Goal: Task Accomplishment & Management: Complete application form

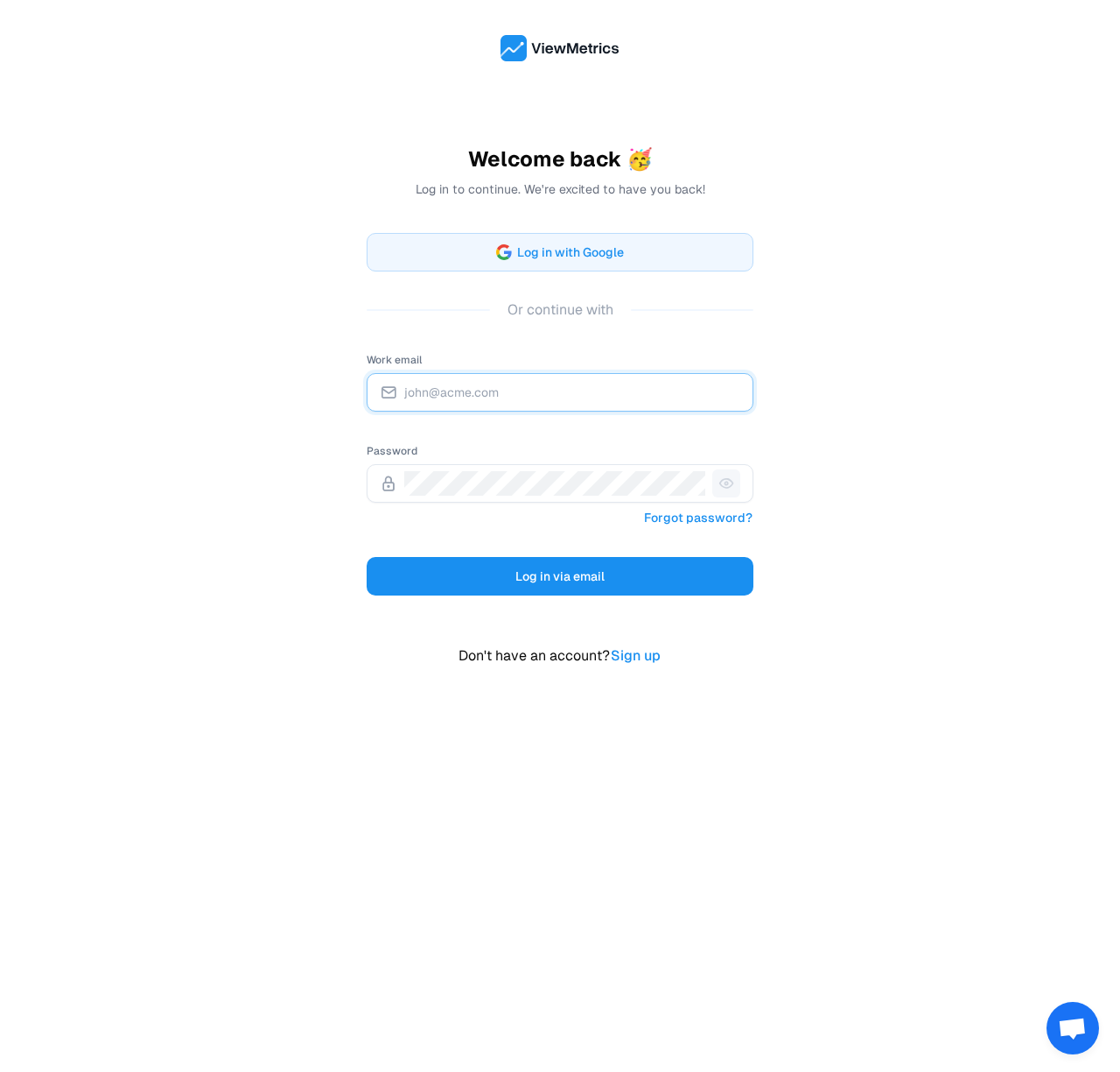
click at [625, 384] on input "Work email" at bounding box center [572, 392] width 336 height 24
type input "[PERSON_NAME][EMAIL_ADDRESS][DOMAIN_NAME]"
click at [674, 519] on link "Forgot password?" at bounding box center [698, 517] width 110 height 22
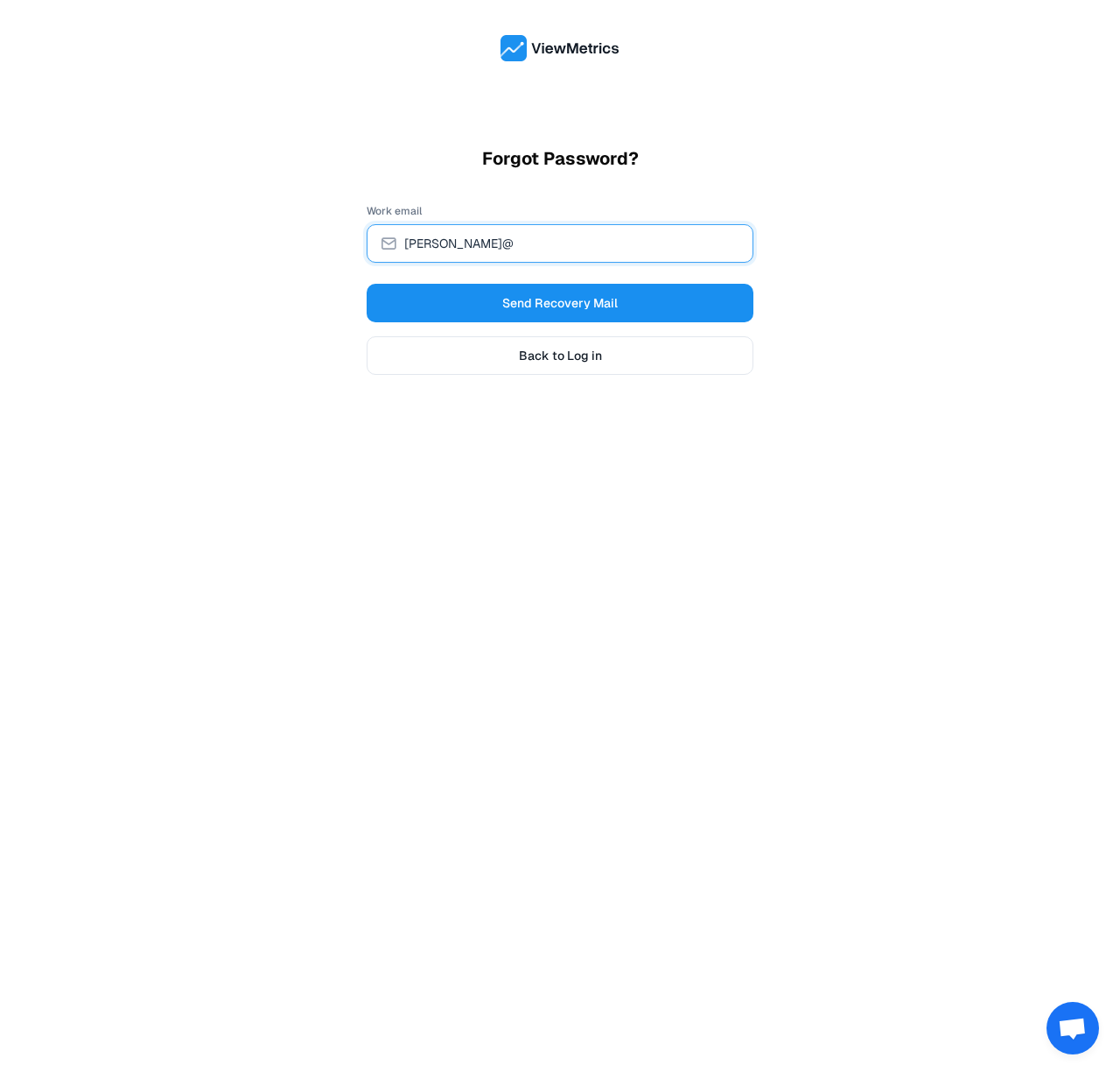
type input "[PERSON_NAME][EMAIL_ADDRESS][DOMAIN_NAME]"
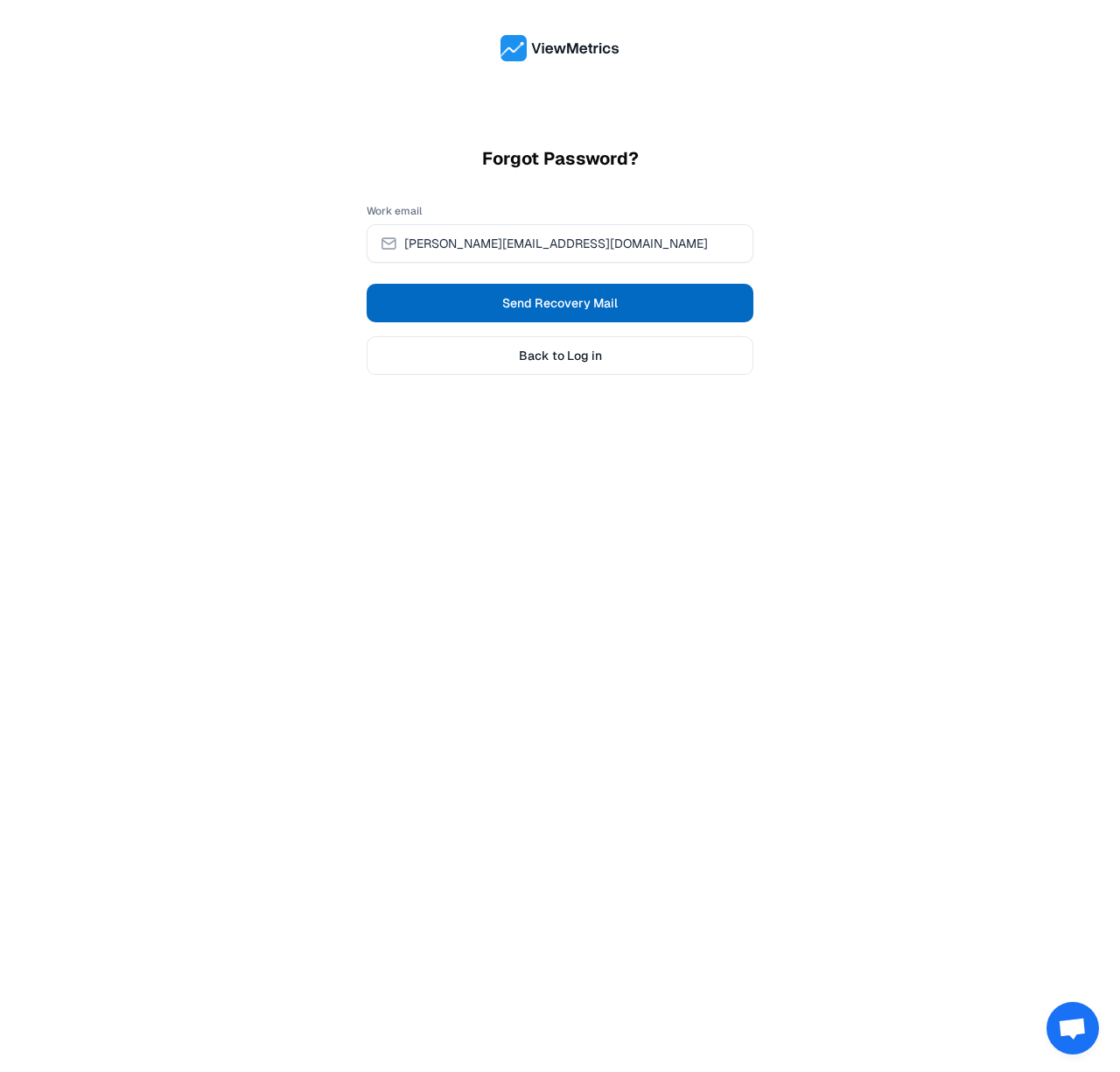
click at [513, 300] on span "Send Recovery Mail" at bounding box center [560, 303] width 115 height 18
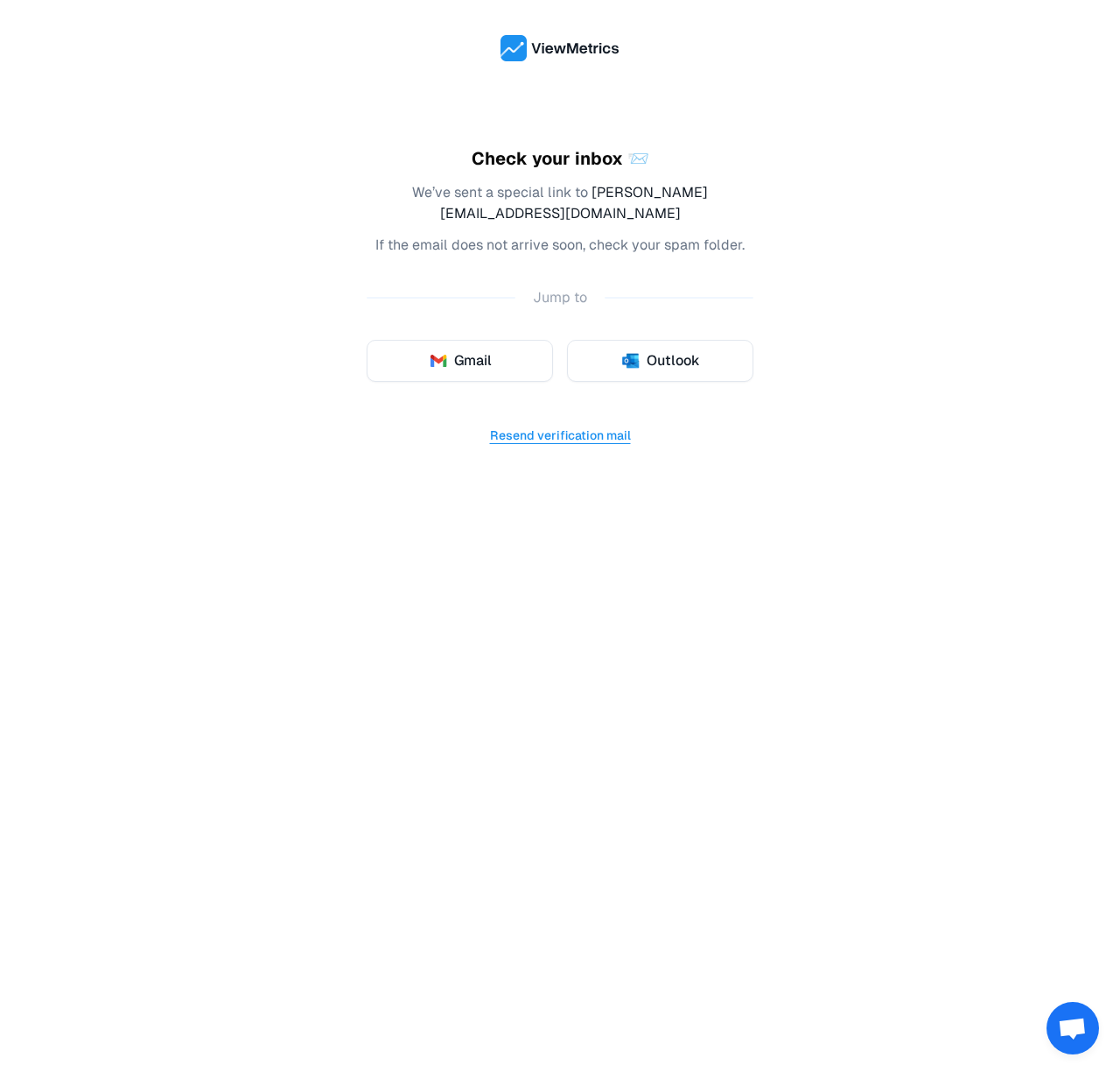
click at [561, 424] on button "Resend verification mail" at bounding box center [560, 435] width 143 height 22
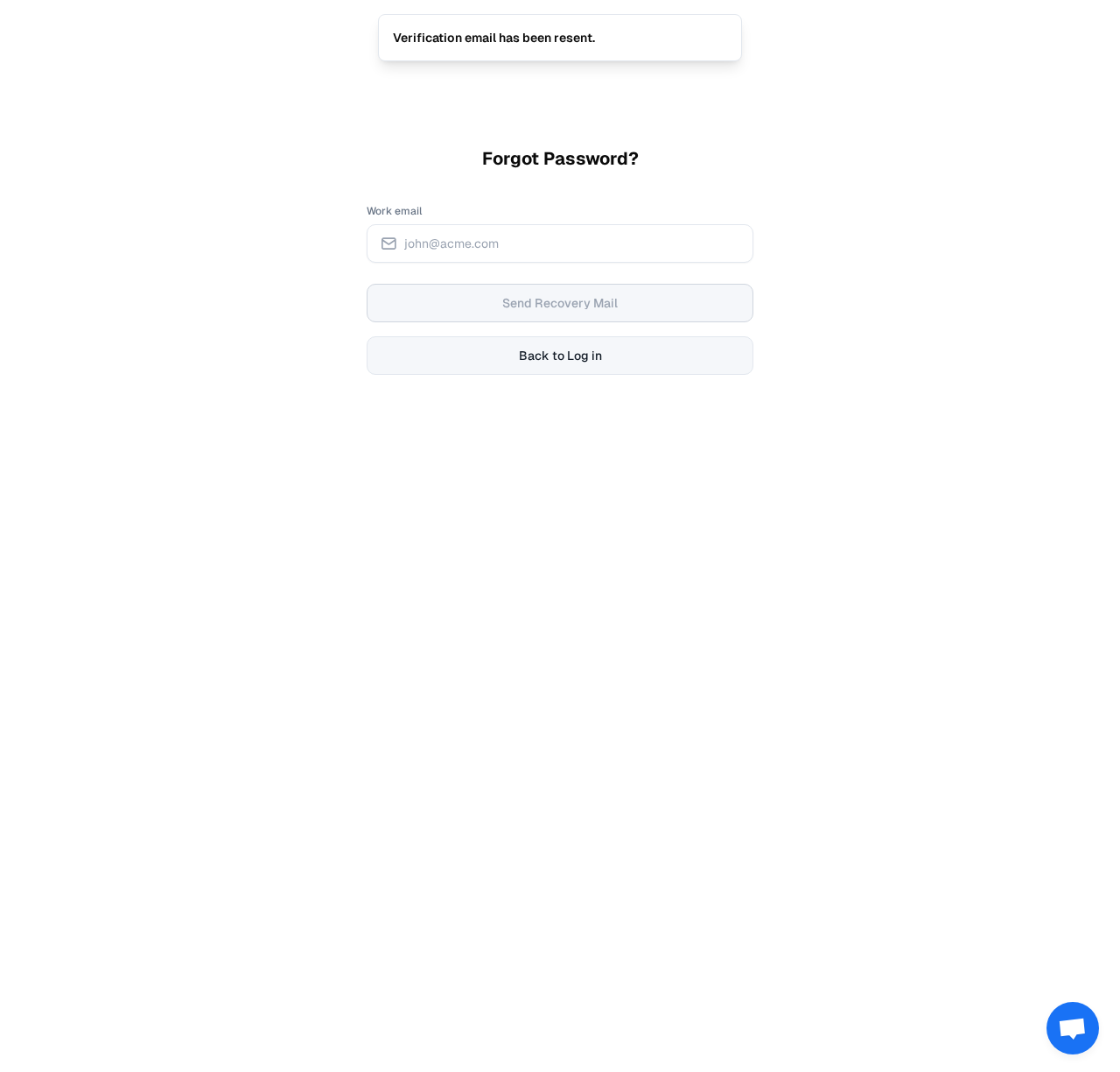
click at [521, 344] on link "Back to Log in" at bounding box center [560, 355] width 387 height 38
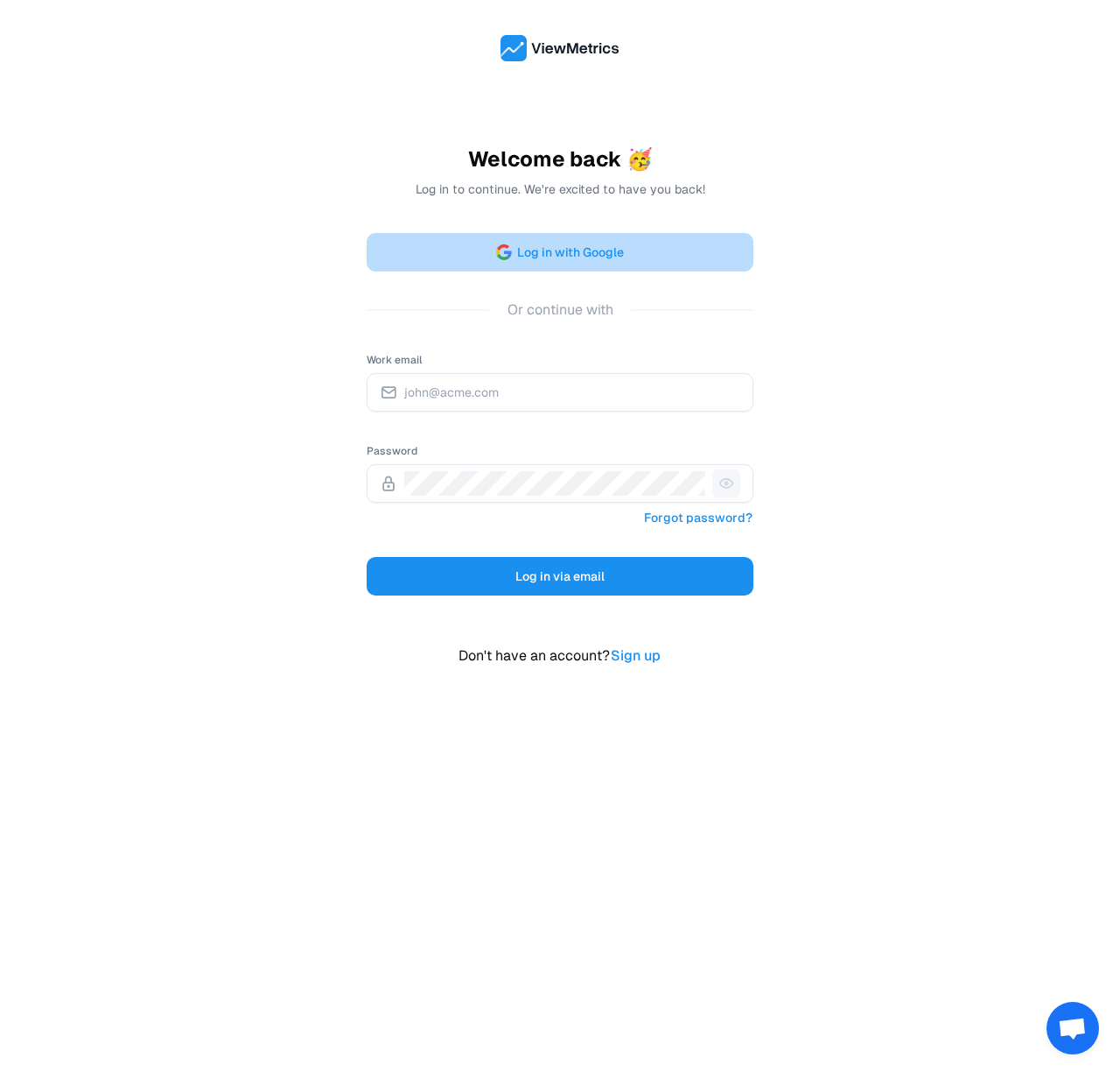
click at [599, 257] on span "Log in with Google" at bounding box center [570, 252] width 106 height 21
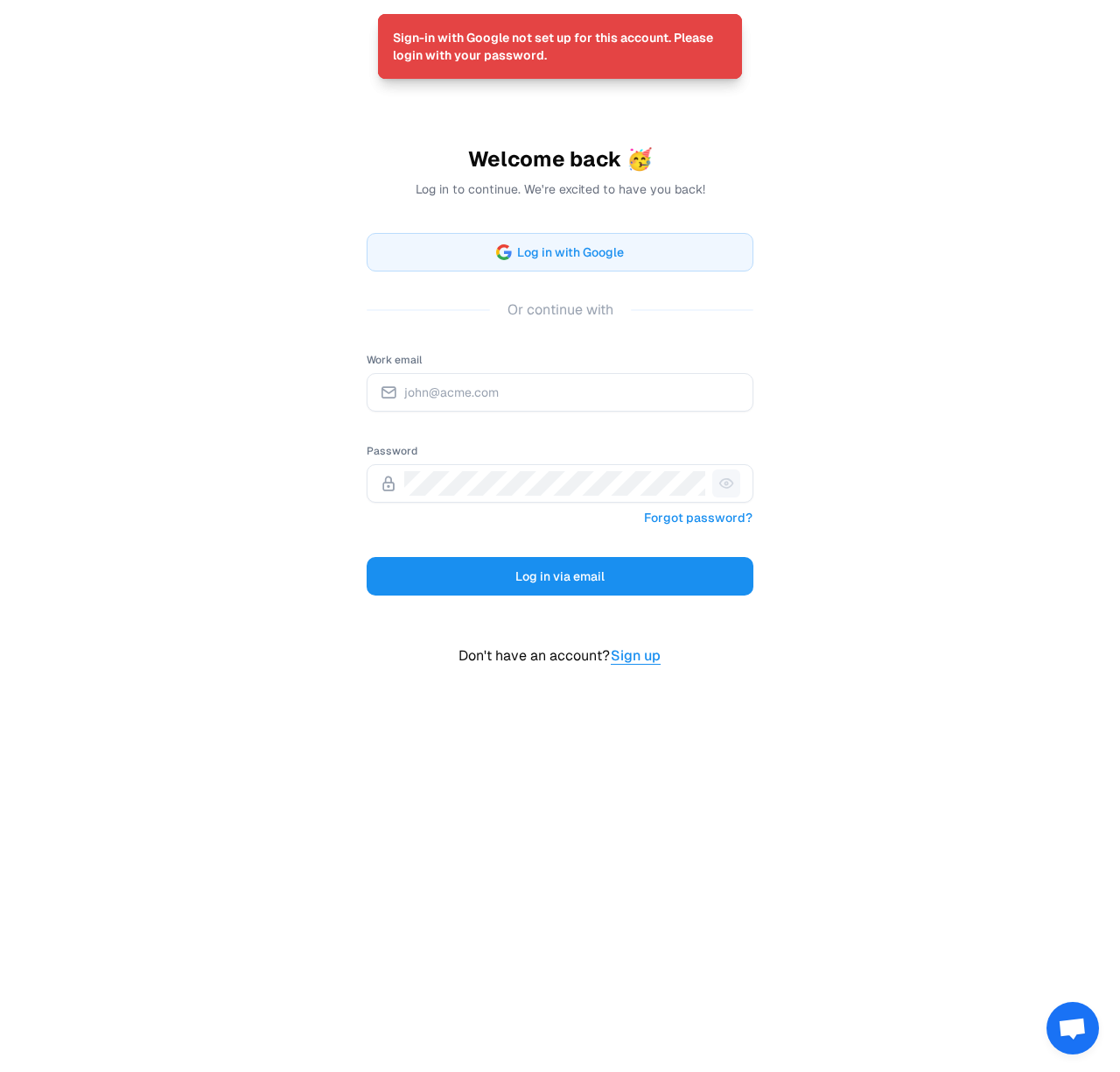
click at [643, 657] on link "Sign up" at bounding box center [636, 655] width 52 height 22
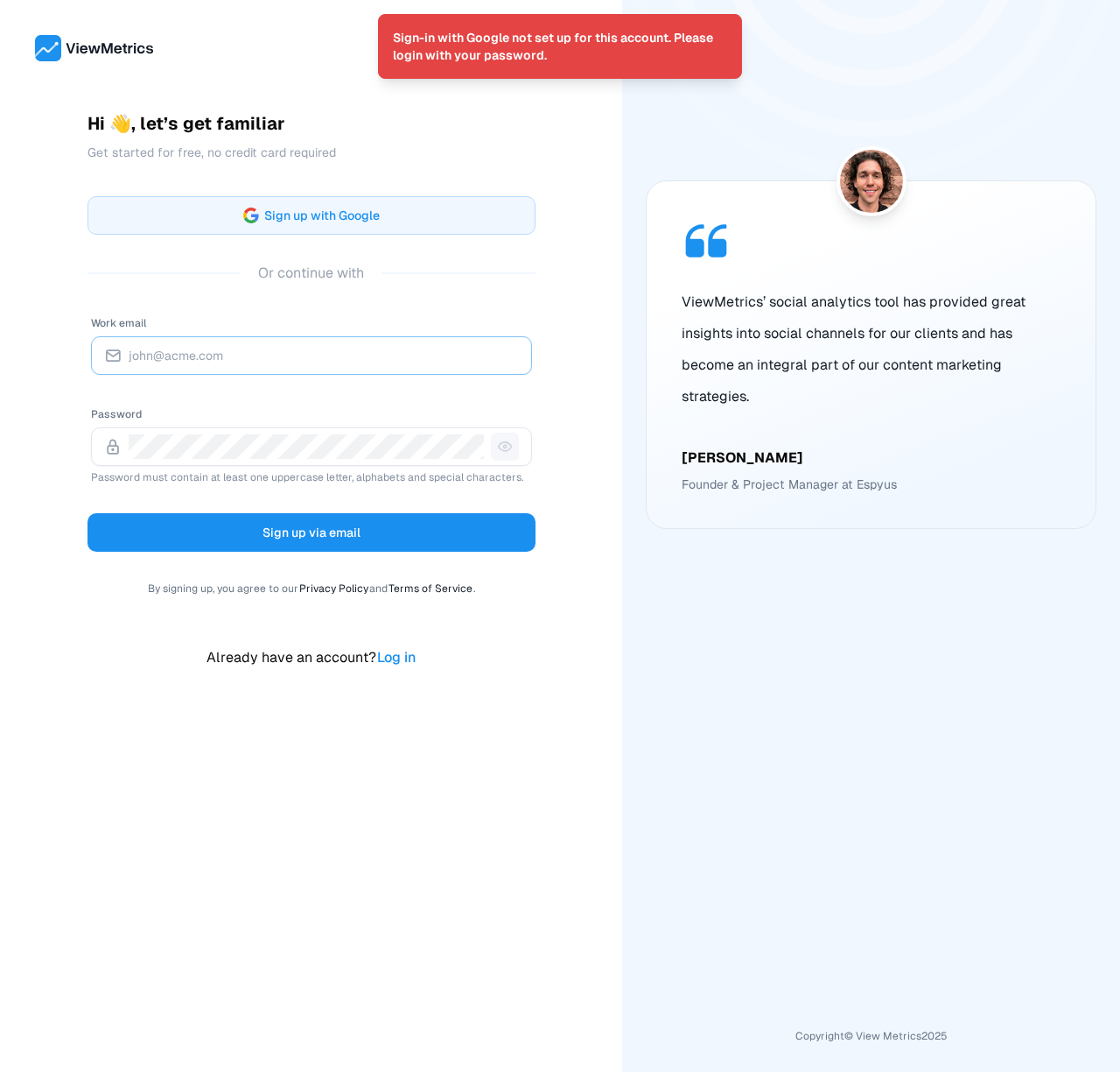
click at [369, 343] on input "Work email" at bounding box center [324, 355] width 391 height 24
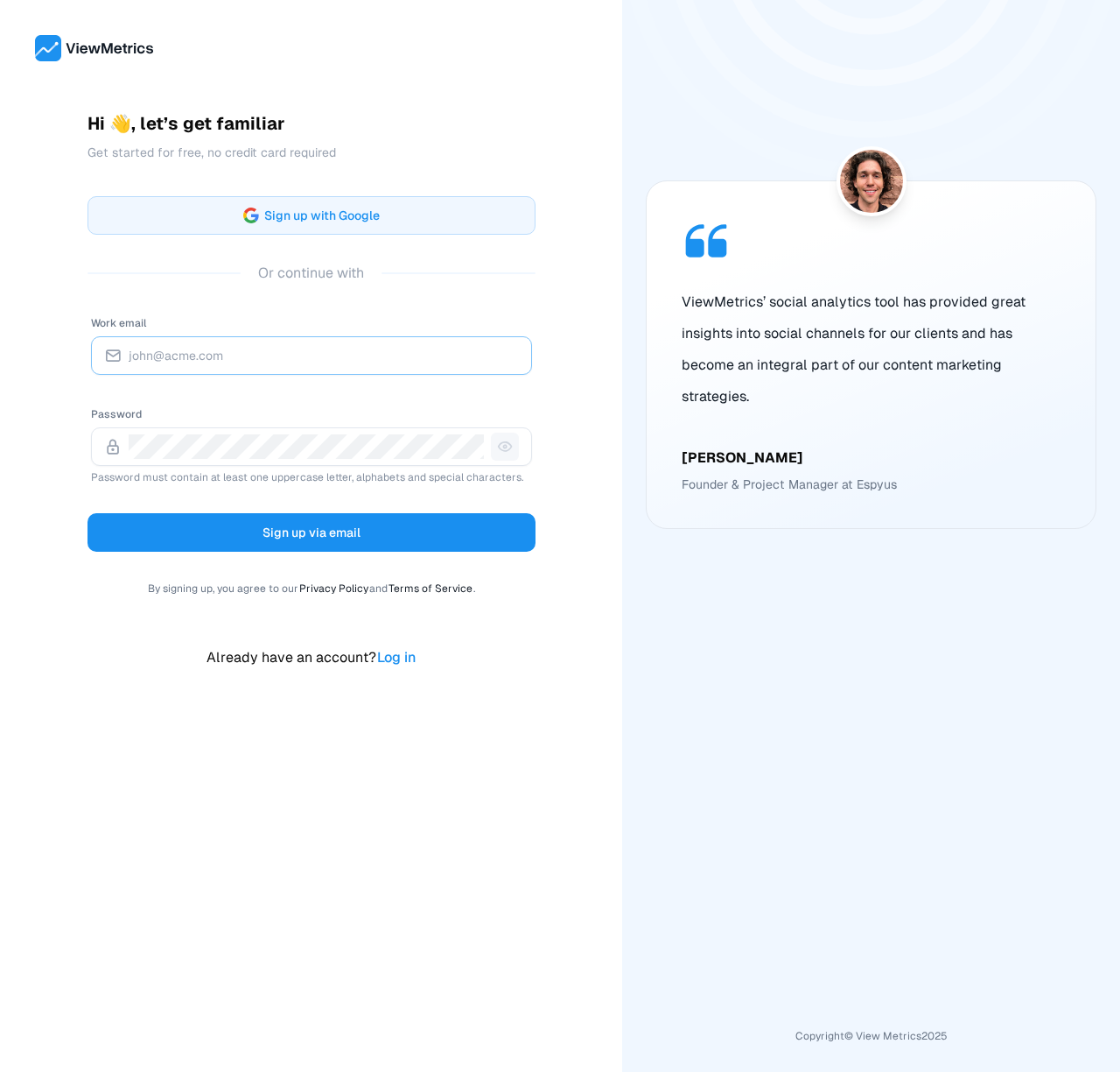
type input "[PERSON_NAME][EMAIL_ADDRESS][DOMAIN_NAME]"
click at [498, 429] on div at bounding box center [312, 446] width 442 height 38
drag, startPoint x: 501, startPoint y: 442, endPoint x: 490, endPoint y: 442, distance: 11.0
click at [501, 442] on icon at bounding box center [504, 446] width 28 height 28
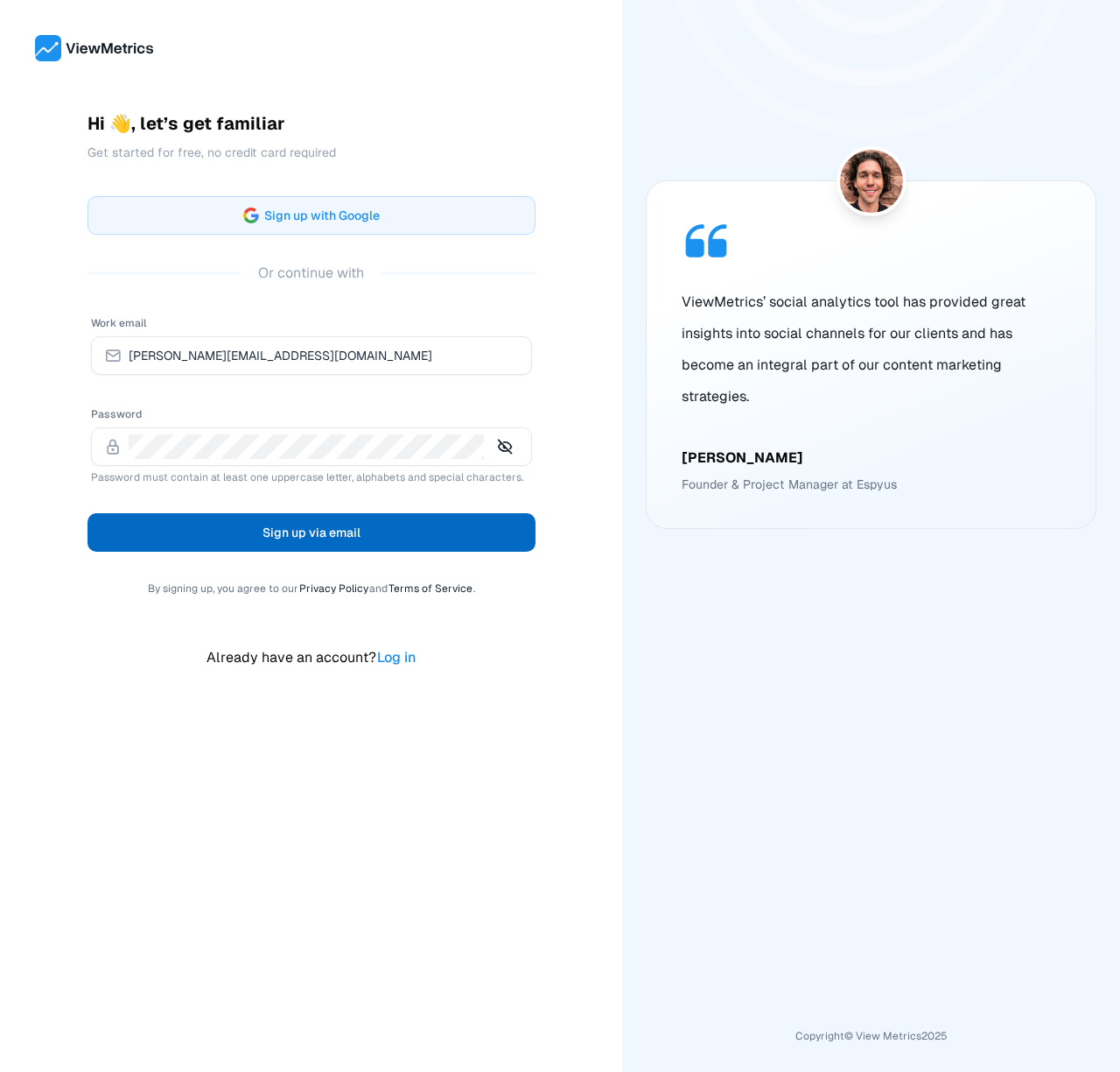
click at [338, 544] on button "Sign up via email" at bounding box center [311, 532] width 448 height 38
click at [392, 549] on button "Sign up via email" at bounding box center [311, 532] width 448 height 38
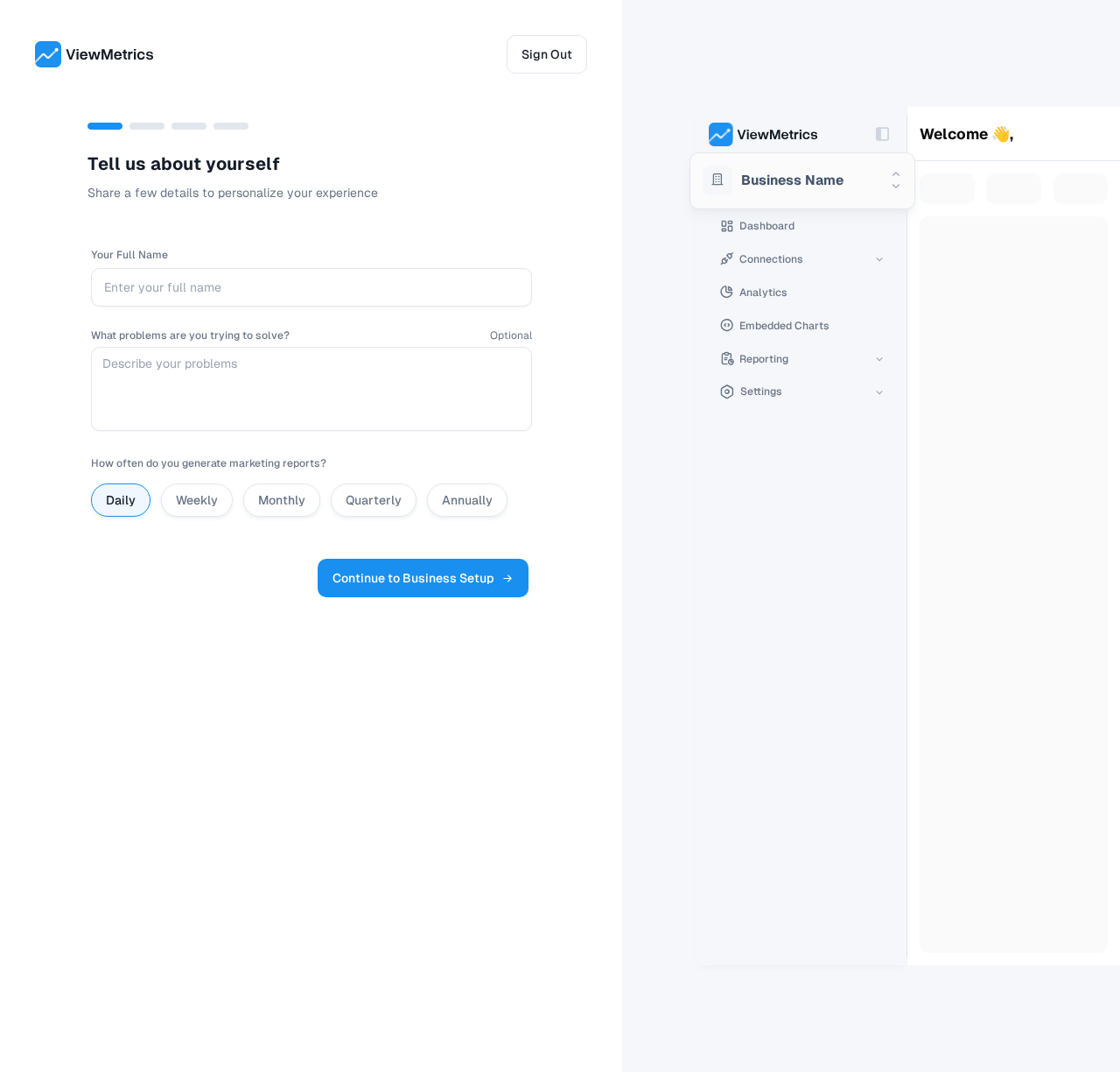
click at [68, 46] on img at bounding box center [94, 54] width 119 height 26
click at [460, 583] on span "Continue to Business Setup" at bounding box center [423, 578] width 181 height 21
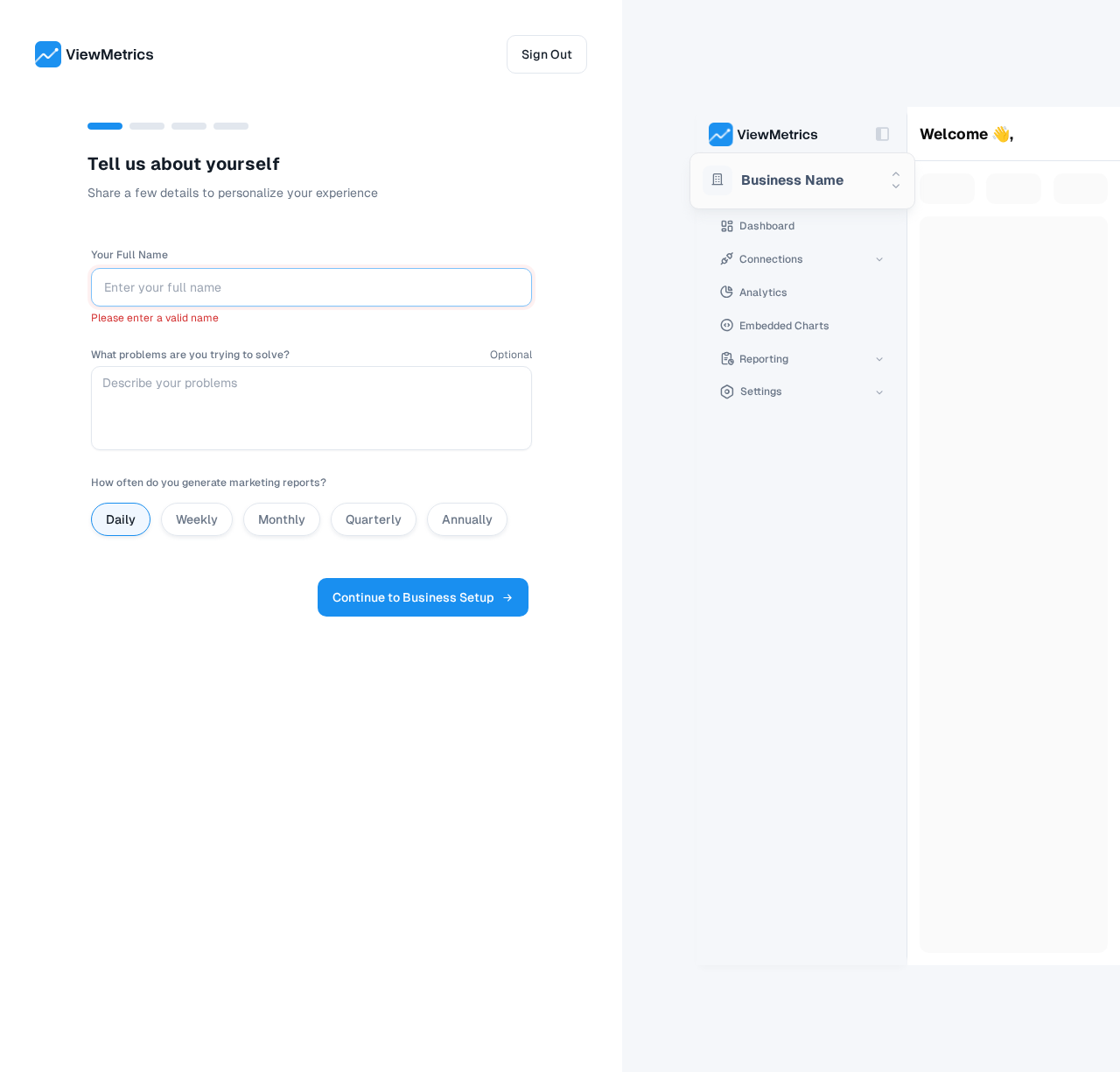
click at [202, 281] on input "Your Full Name" at bounding box center [312, 286] width 415 height 24
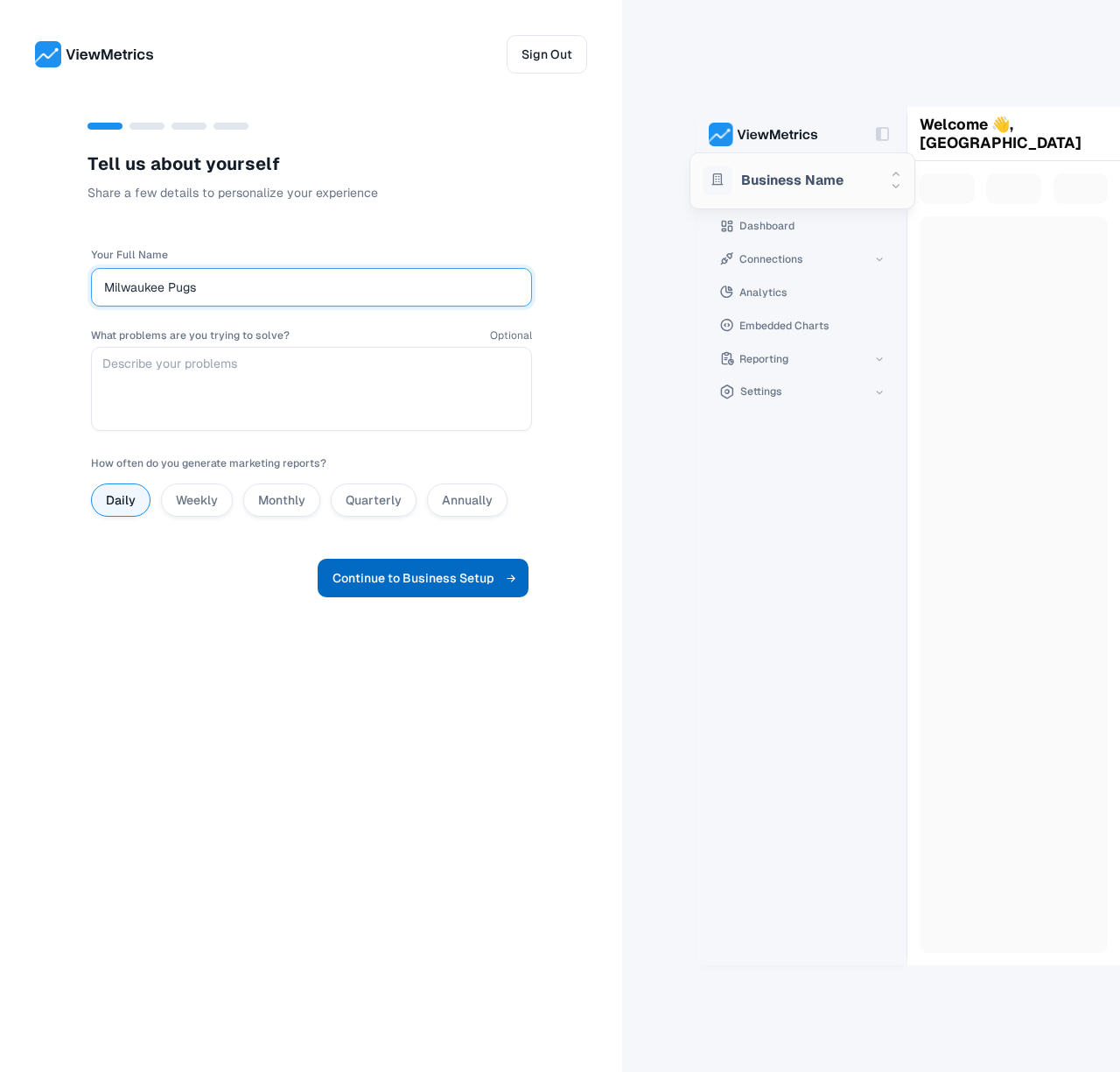
type input "Milwaukee Pugs"
click at [381, 583] on span "Continue to Business Setup" at bounding box center [423, 578] width 181 height 21
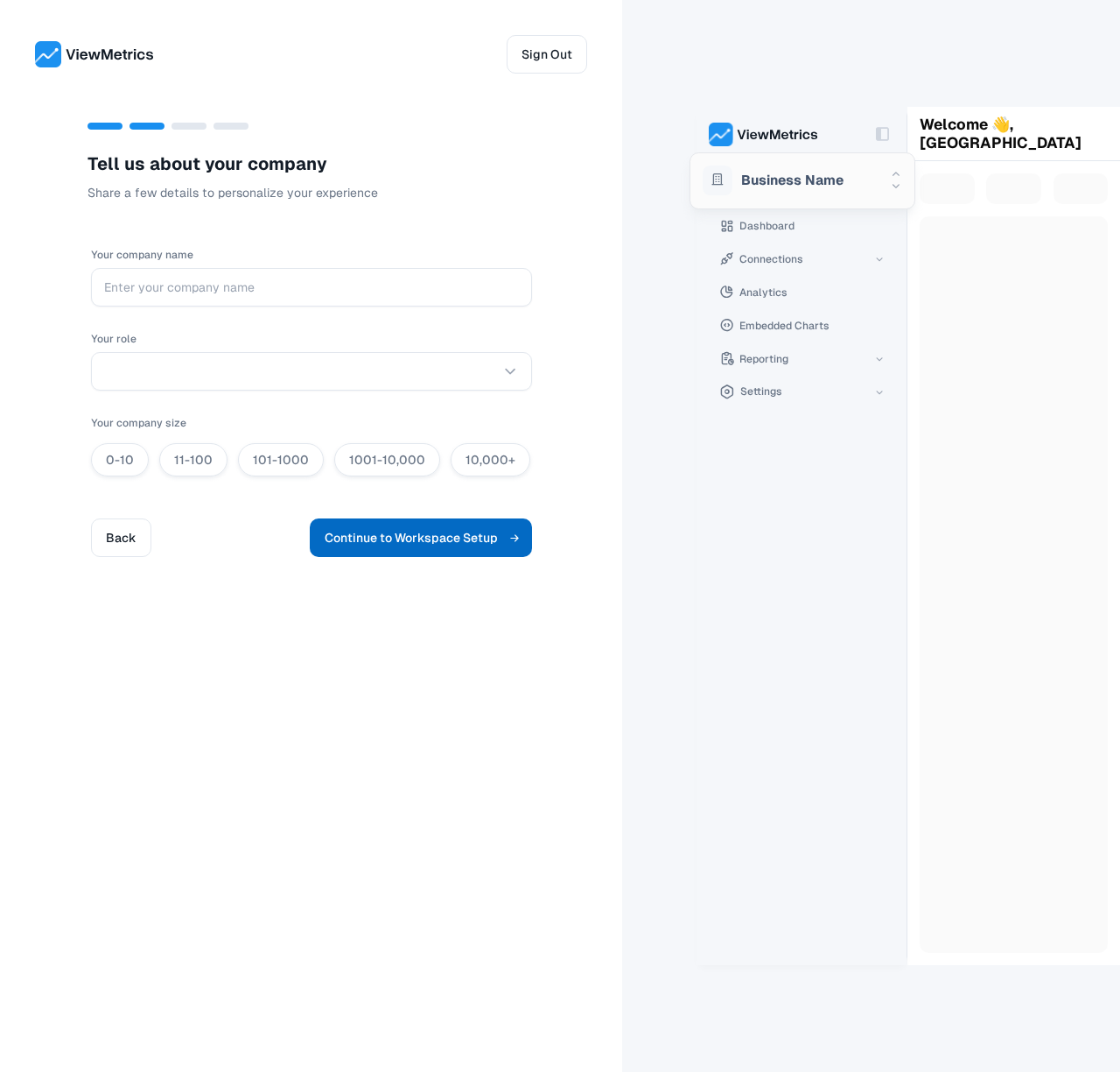
click at [374, 543] on span "Continue to Workspace Setup" at bounding box center [420, 537] width 192 height 21
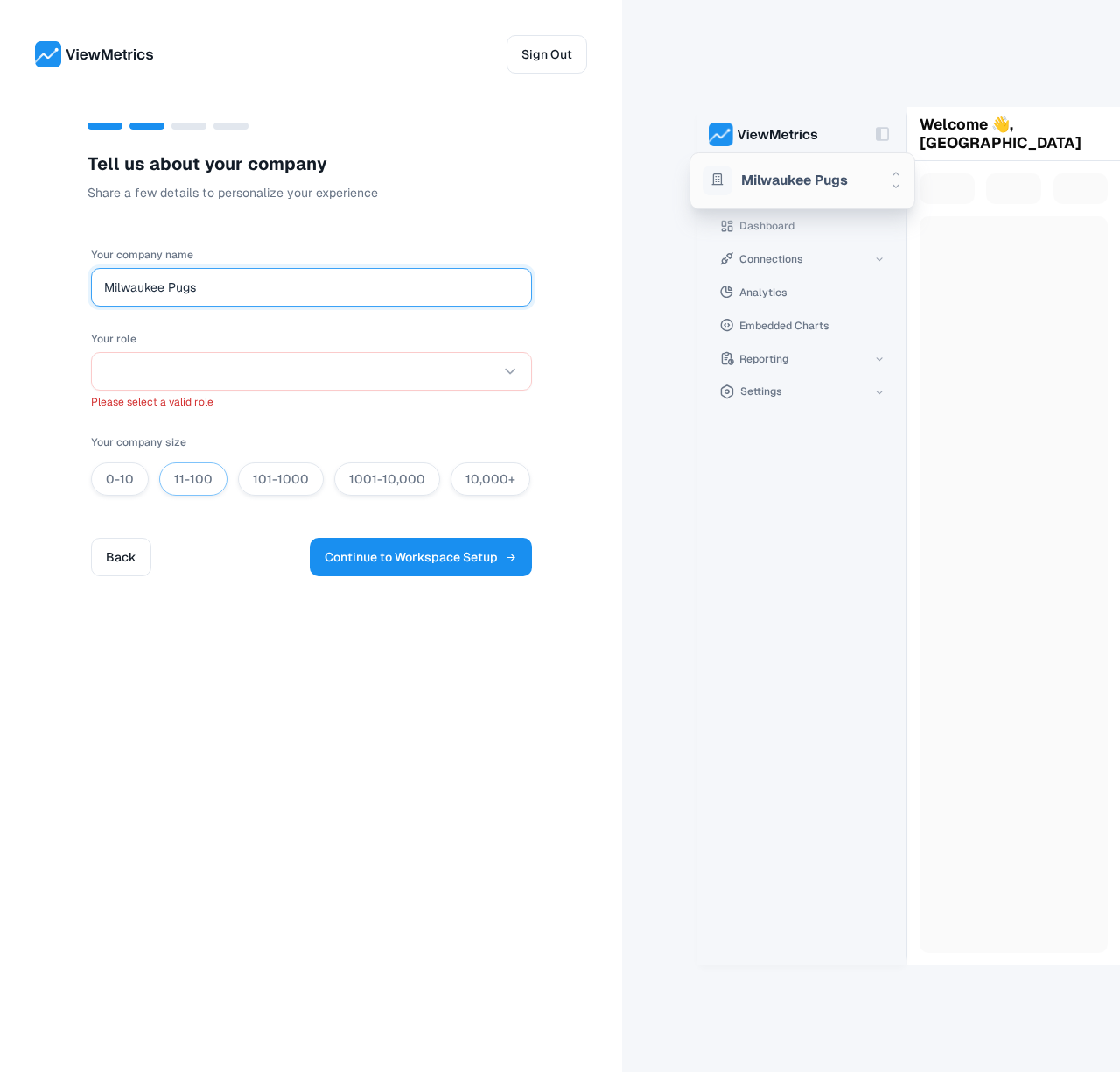
type input "Milwaukee Pugs"
click at [166, 478] on button "11-100" at bounding box center [193, 478] width 68 height 33
radio input "true"
click at [131, 479] on button "0-10" at bounding box center [120, 478] width 58 height 33
radio input "true"
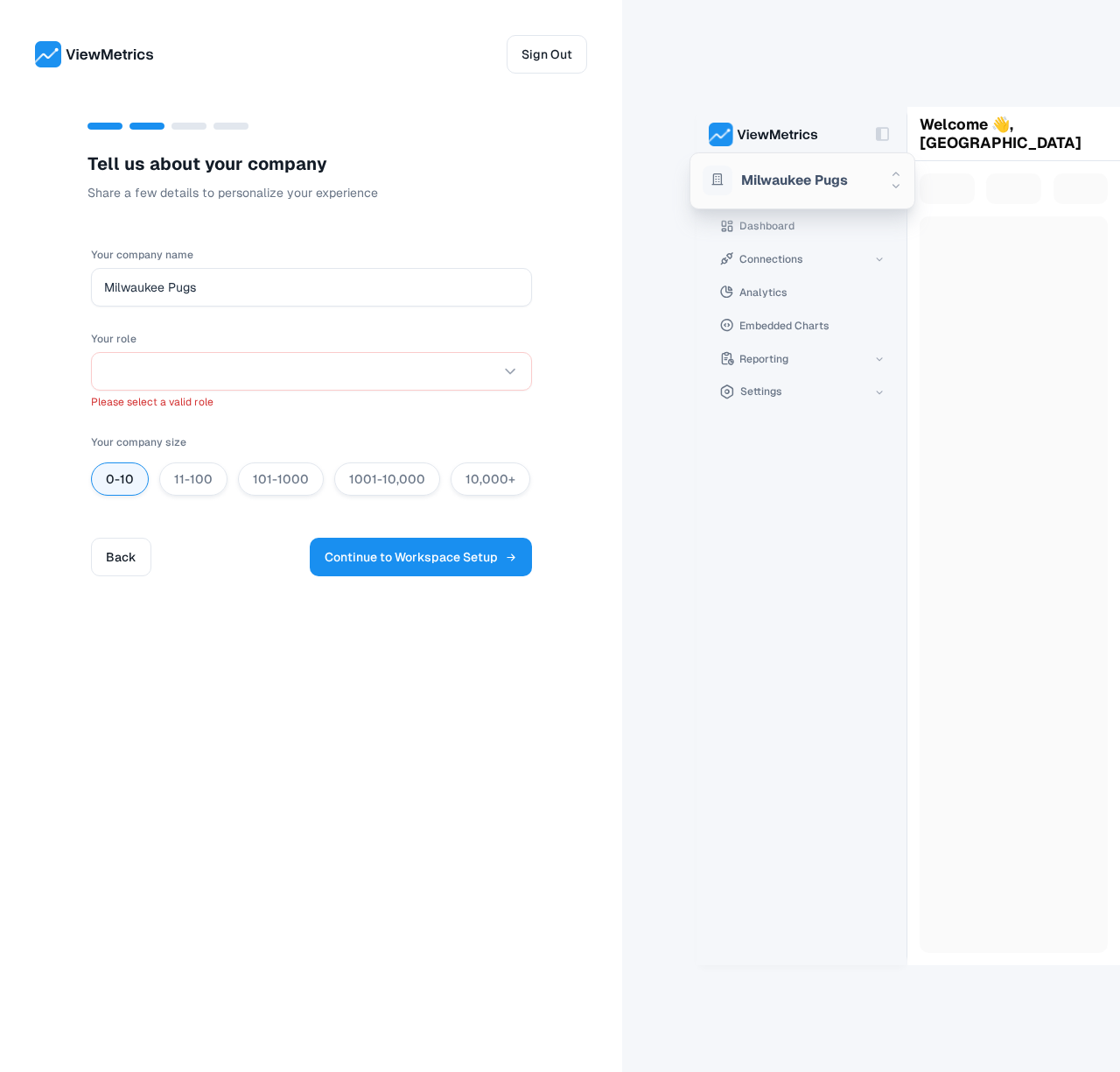
click at [198, 407] on p "Please select a valid role" at bounding box center [312, 402] width 442 height 16
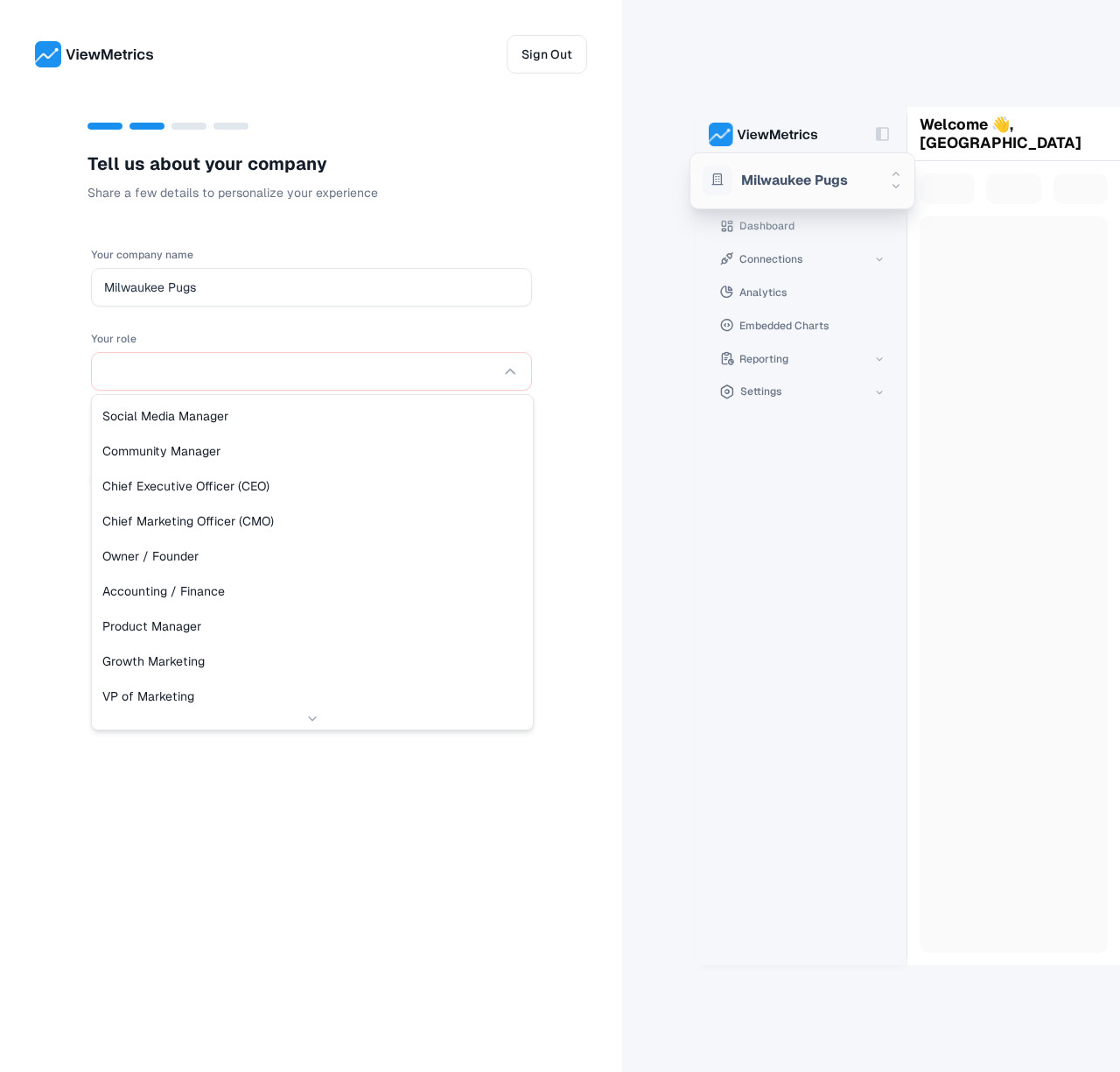
click at [228, 371] on html "Sign Out T e l l u s a b o u t y o u r c o m p a n y Share a few details to per…" at bounding box center [560, 536] width 1120 height 1072
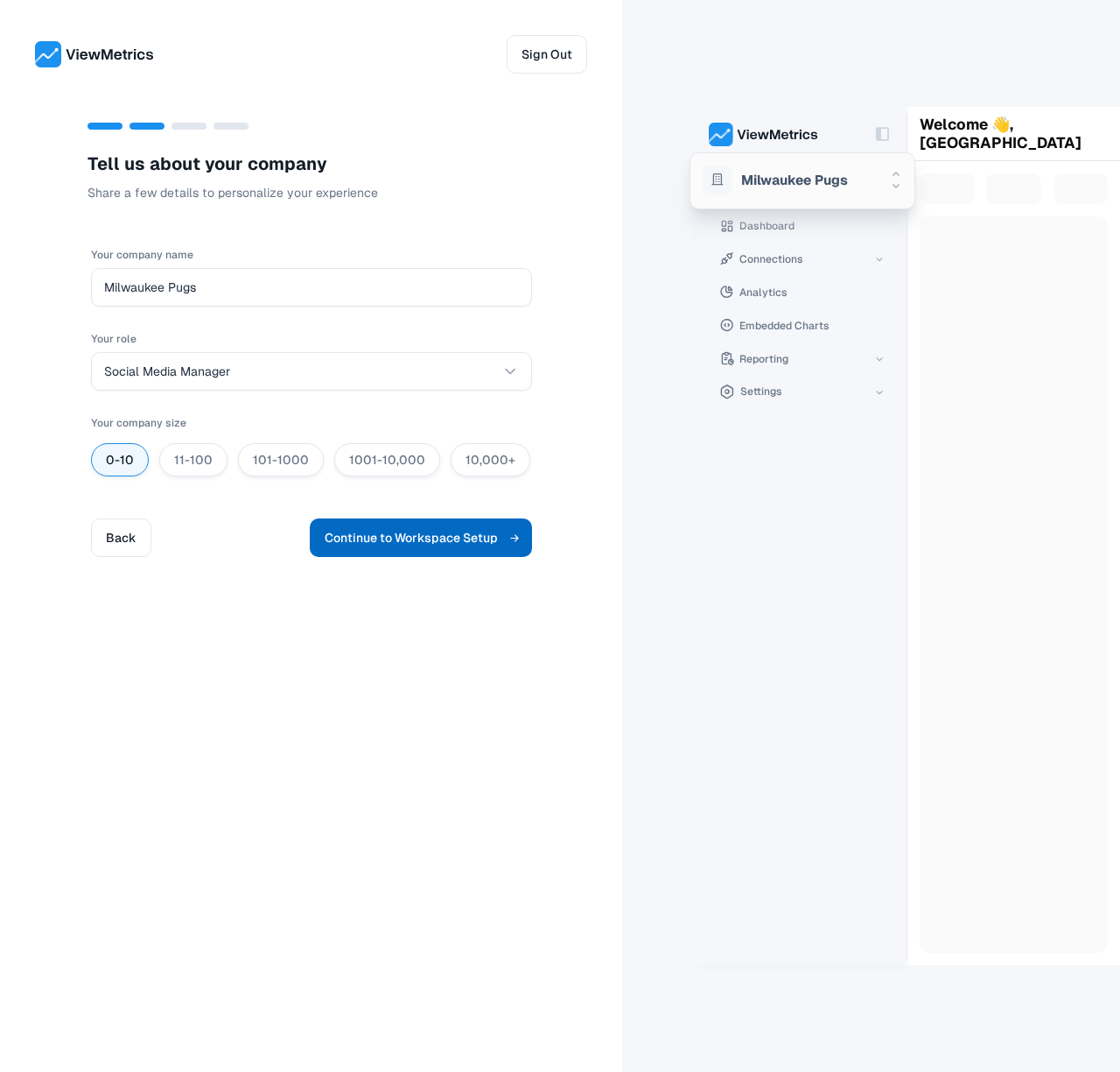
click at [417, 556] on button "Continue to Workspace Setup" at bounding box center [421, 537] width 223 height 38
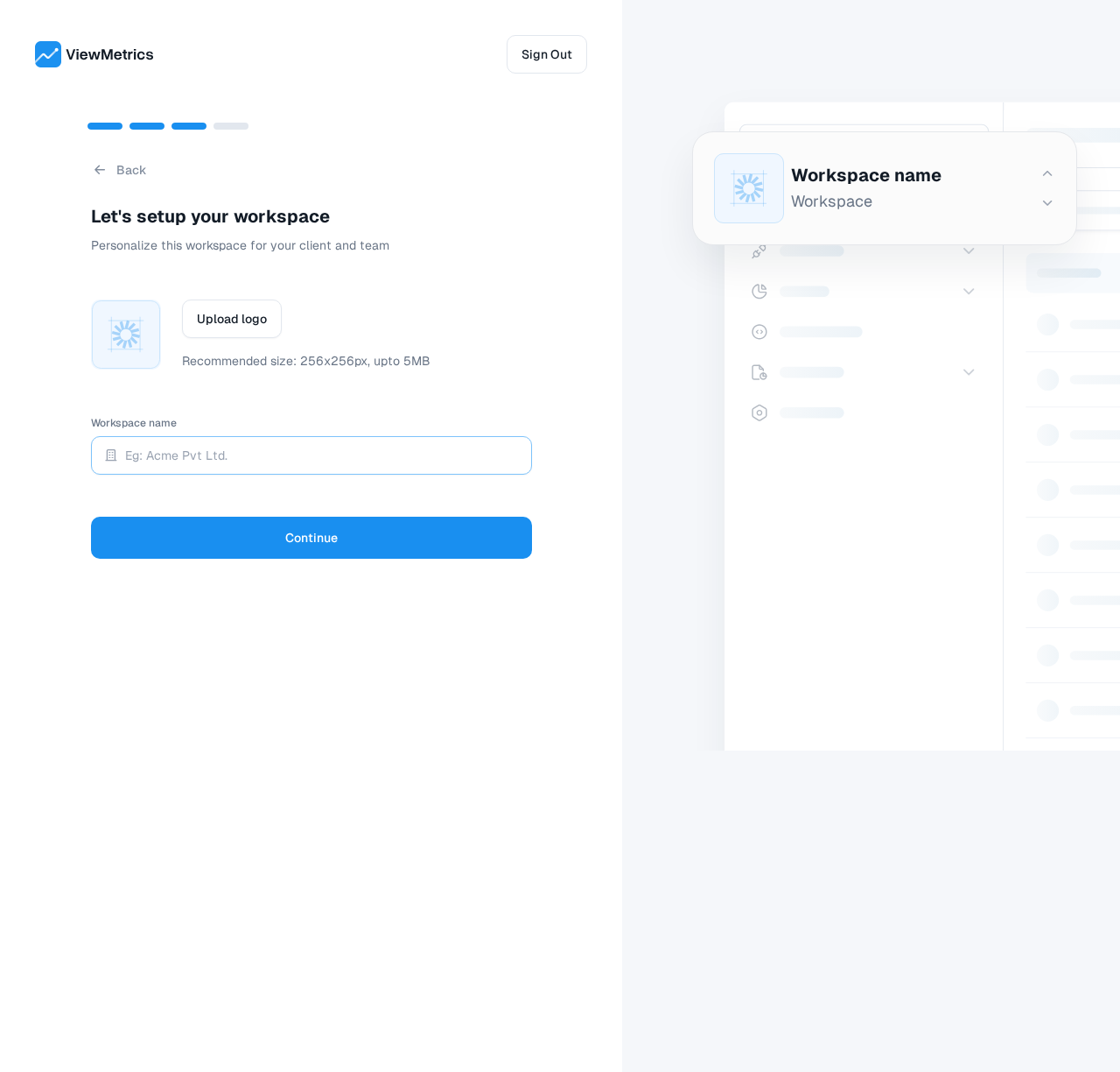
click at [260, 458] on input "Workspace name" at bounding box center [322, 454] width 394 height 24
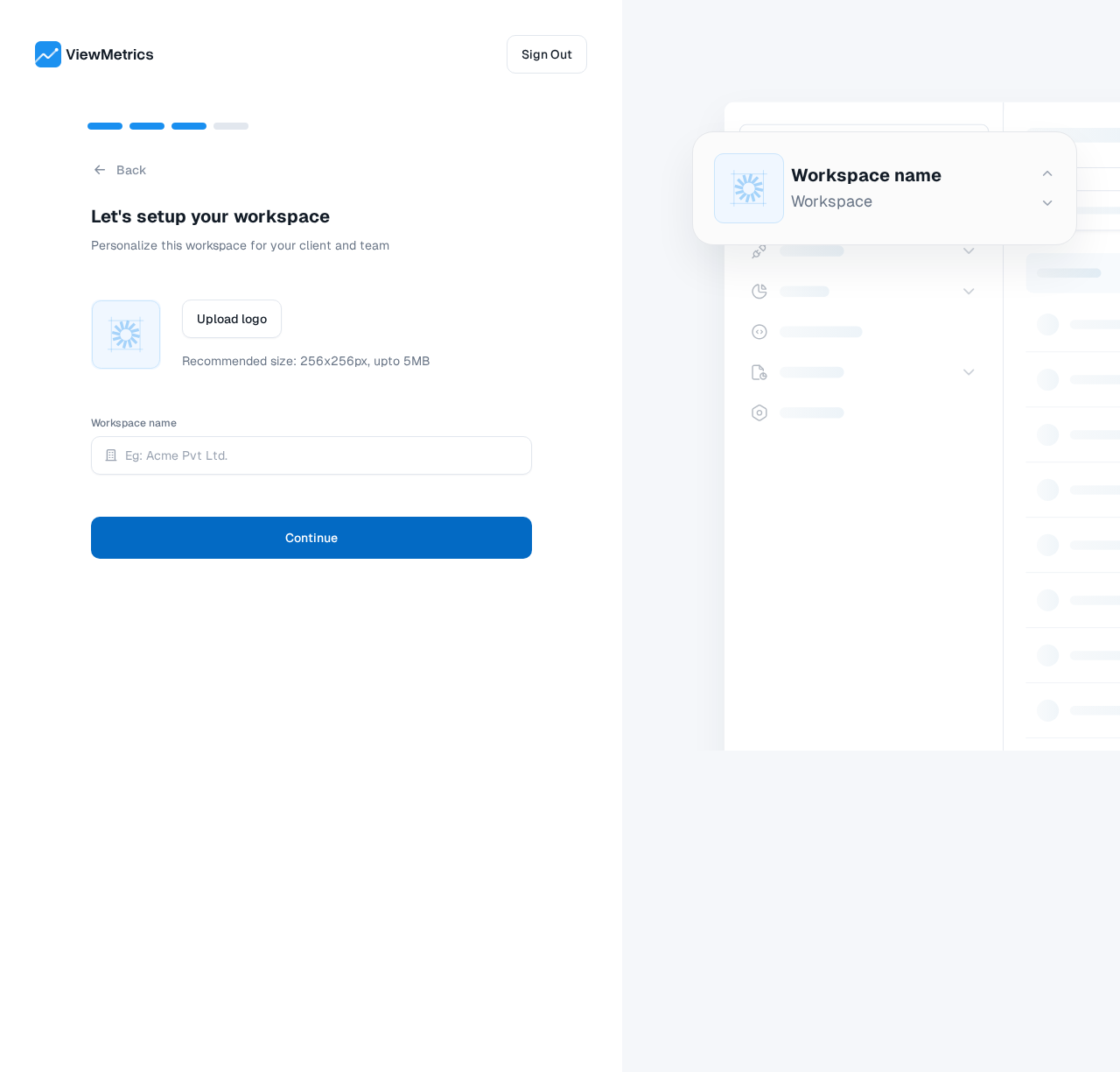
click at [284, 528] on button "Continue" at bounding box center [312, 537] width 442 height 42
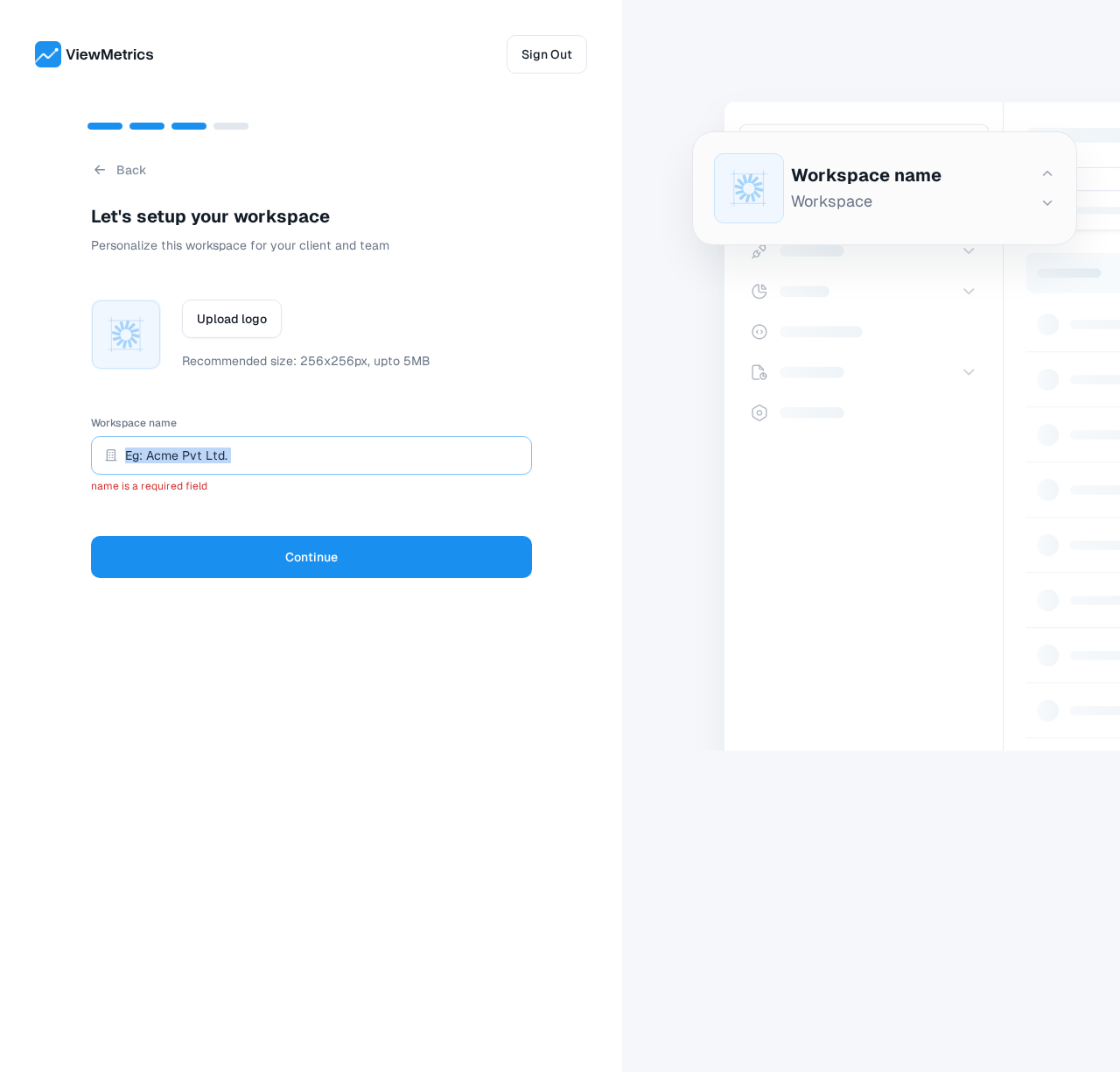
click at [247, 474] on div "Workspace name name is a required field" at bounding box center [312, 452] width 442 height 82
click at [247, 467] on input "Workspace name" at bounding box center [322, 454] width 394 height 24
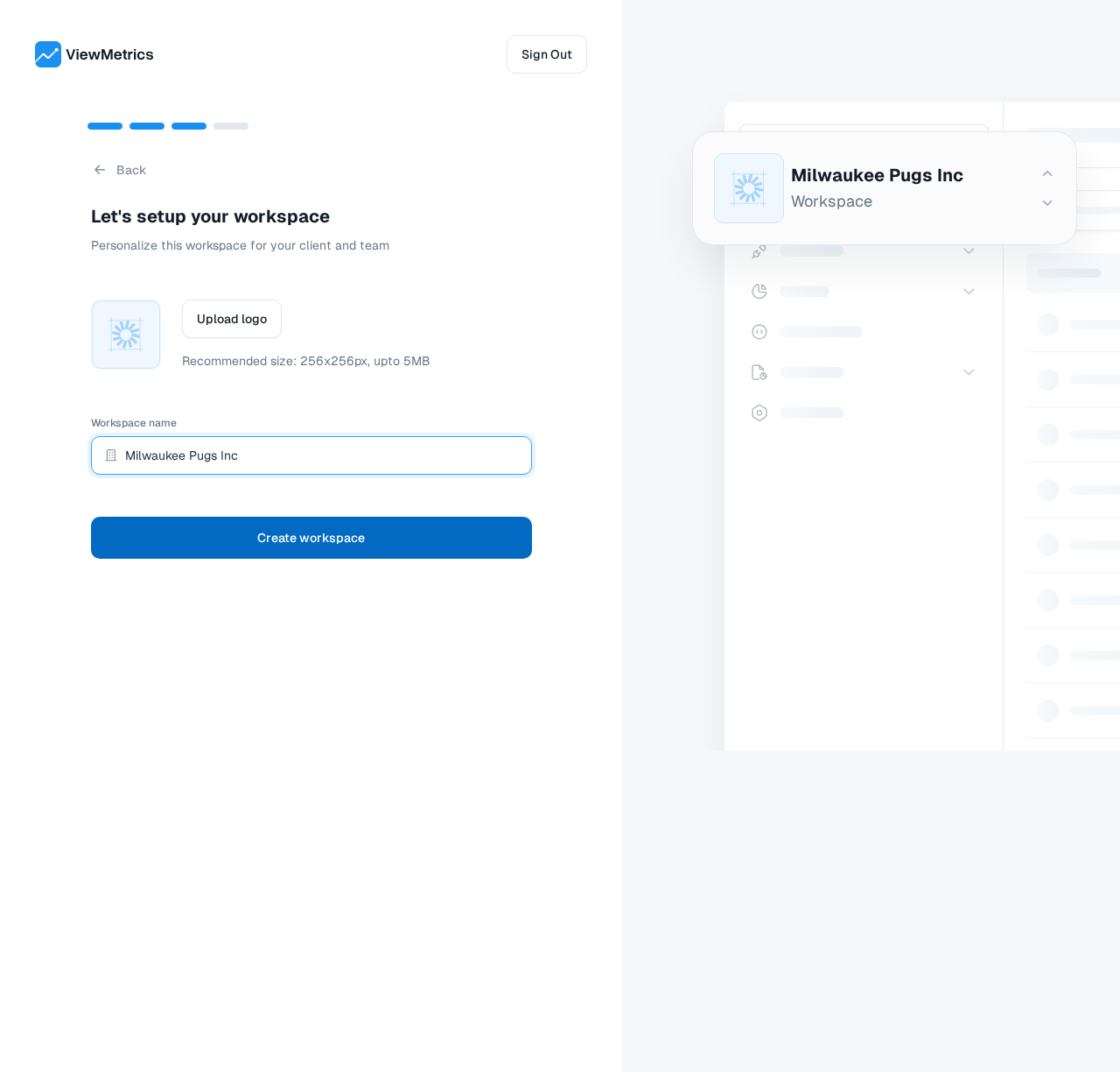
type input "Milwaukee Pugs Inc"
click at [278, 518] on button "Create workspace" at bounding box center [312, 537] width 442 height 42
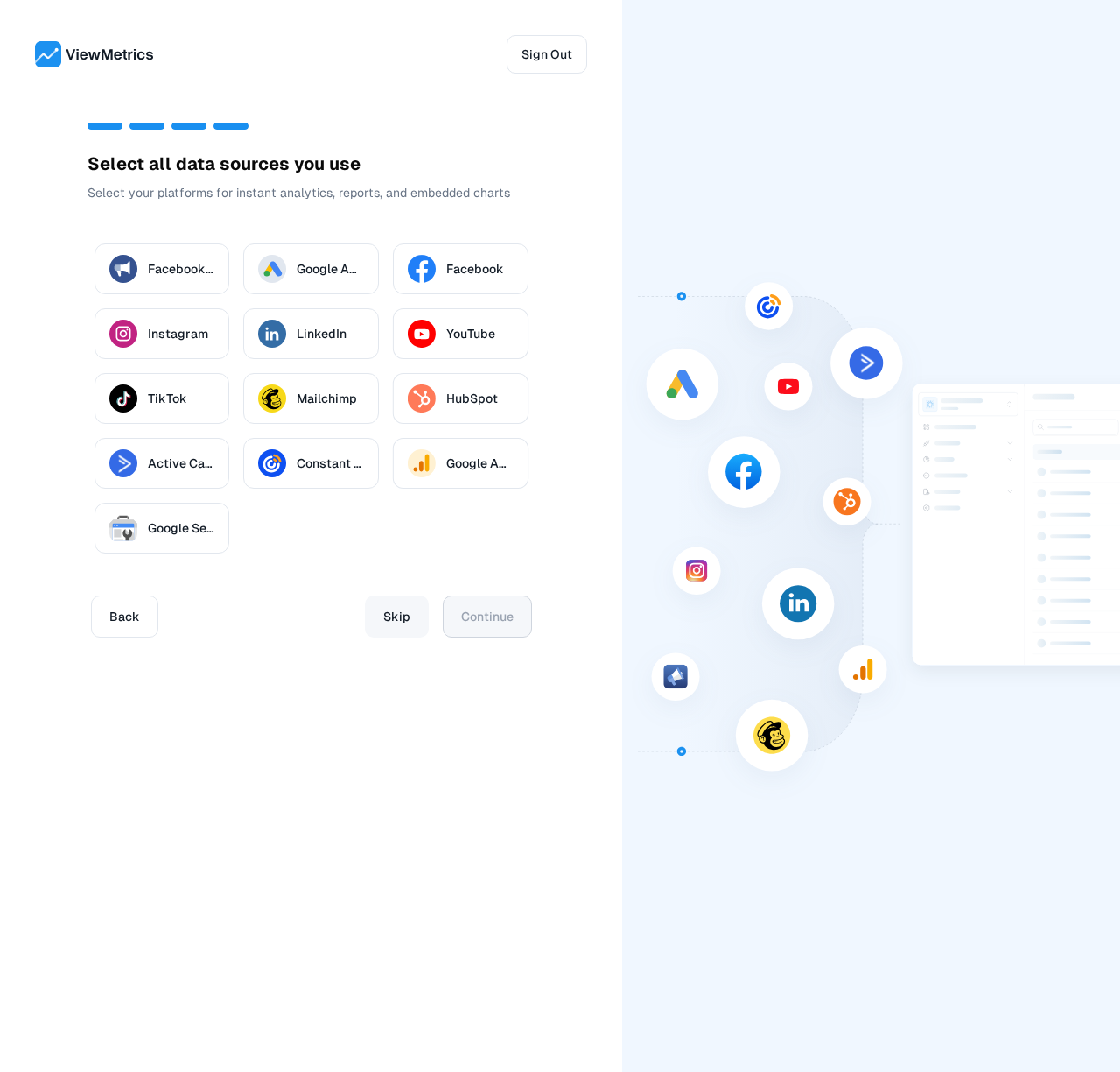
click at [407, 612] on span "Skip" at bounding box center [397, 616] width 27 height 24
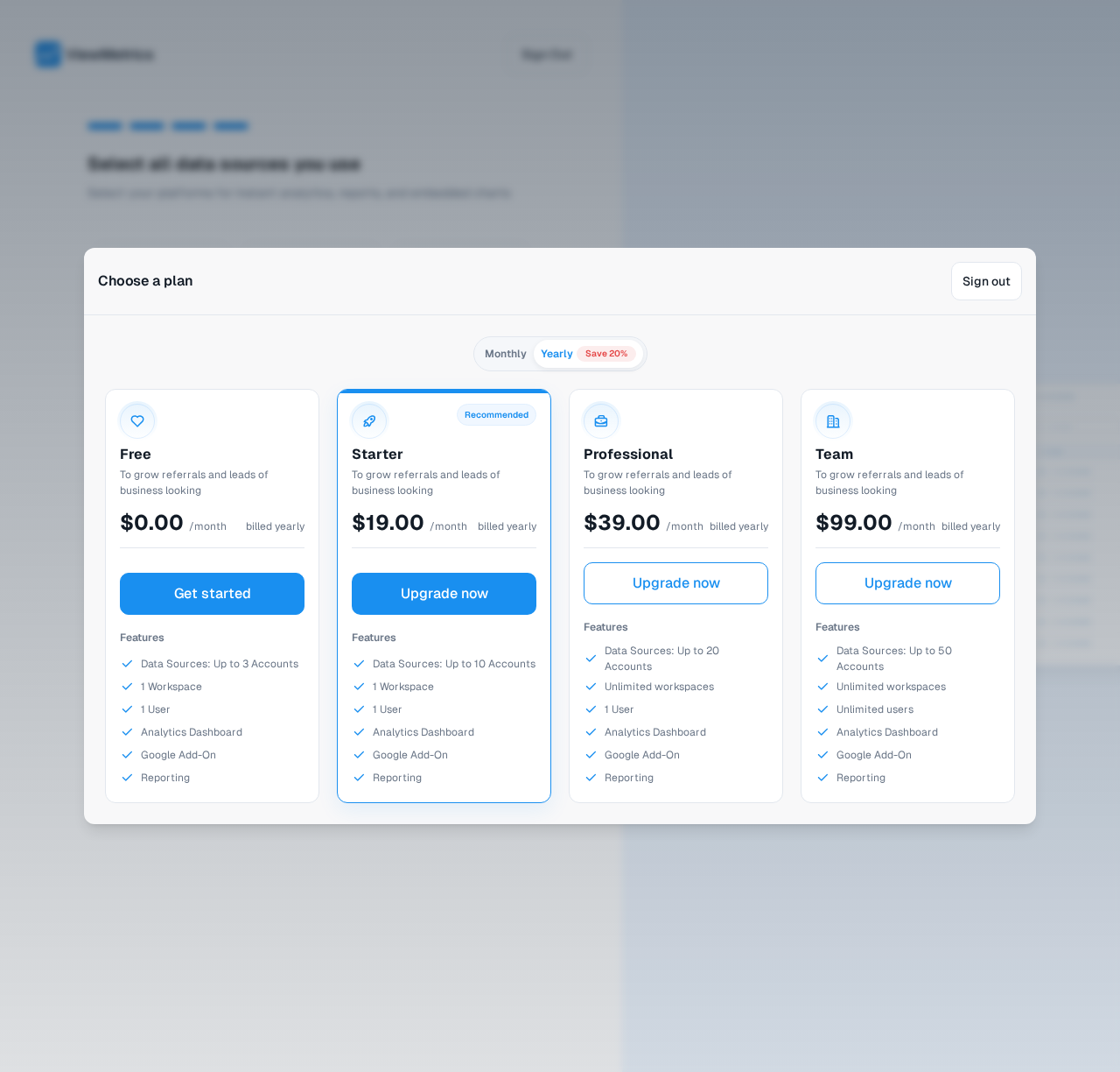
click at [213, 584] on span "Get started" at bounding box center [213, 594] width 77 height 21
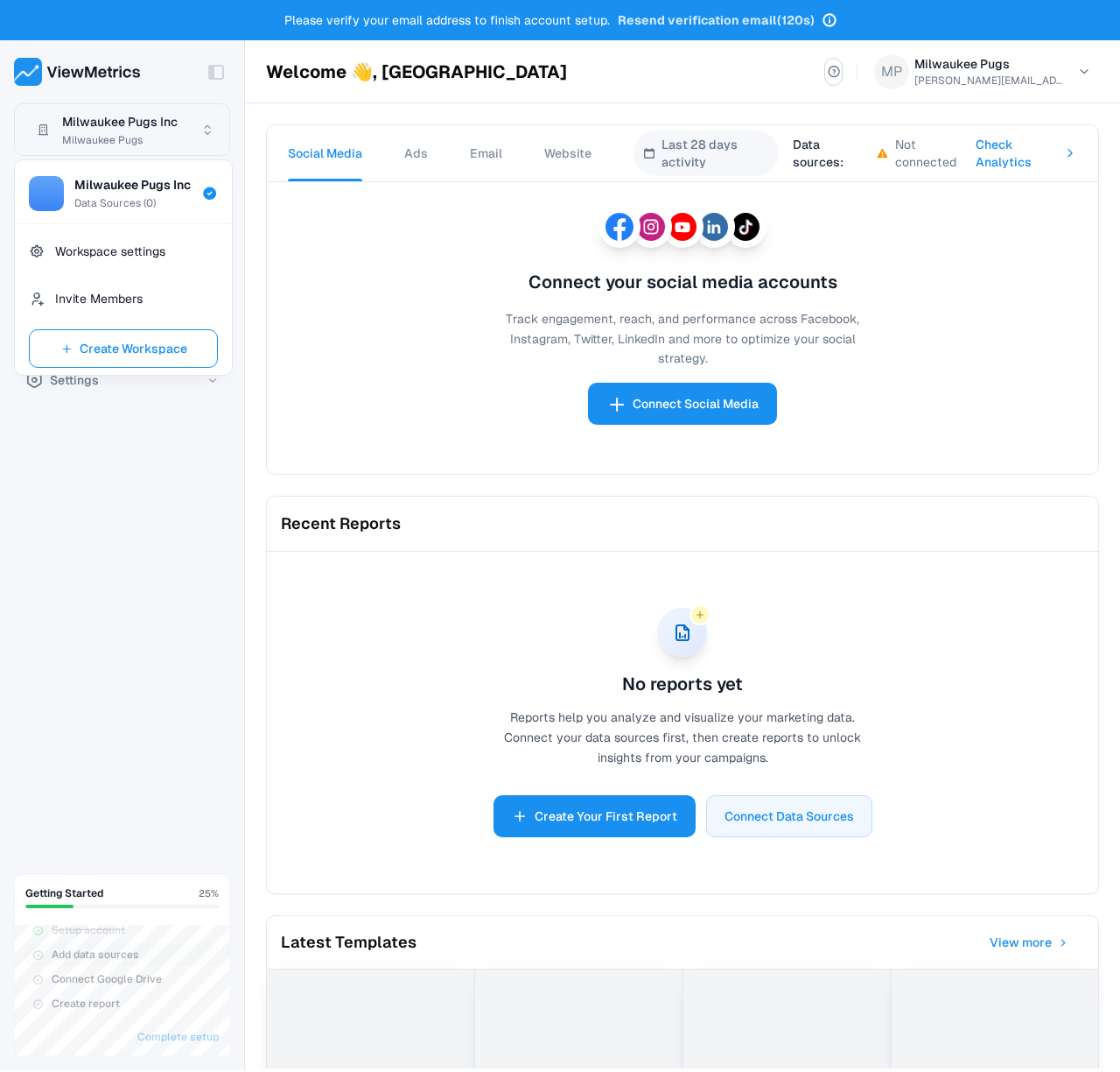
click at [166, 144] on html "Please verify your email address to finish account setup. Resend verification e…" at bounding box center [560, 536] width 1120 height 1072
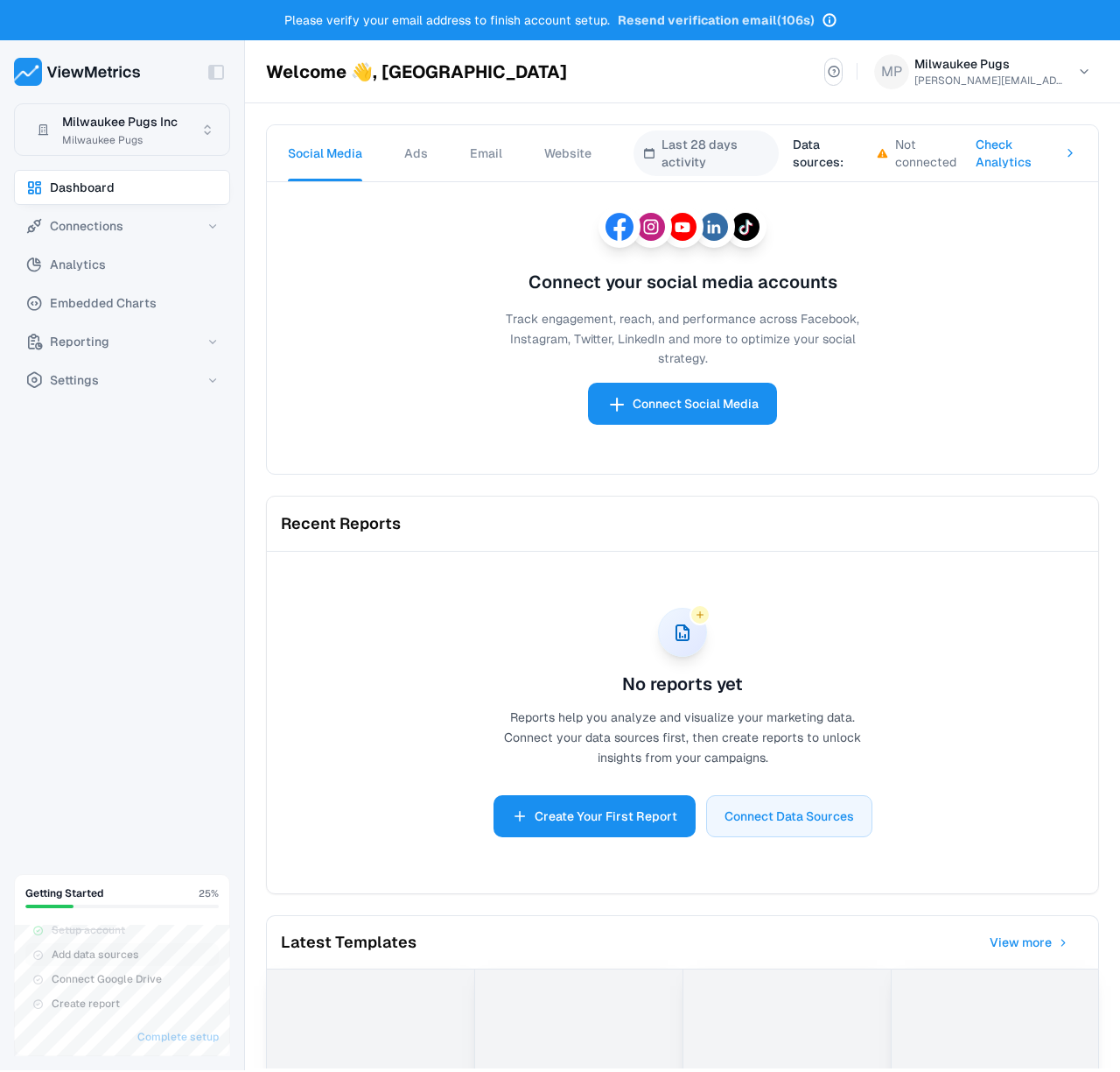
click at [142, 110] on html "Please verify your email address to finish account setup. Resend verification e…" at bounding box center [560, 536] width 1120 height 1072
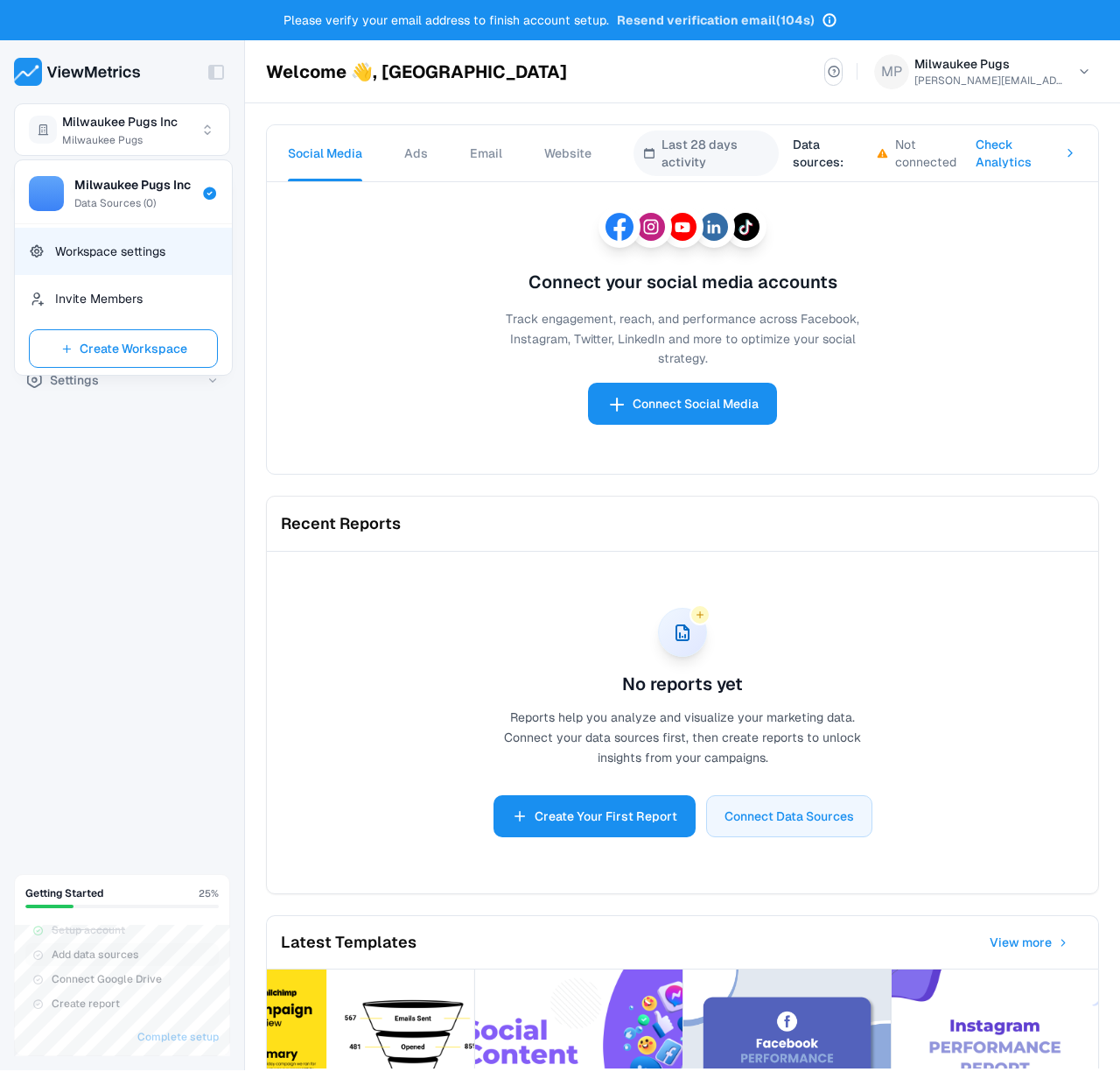
click at [115, 251] on span "Workspace settings" at bounding box center [137, 251] width 163 height 18
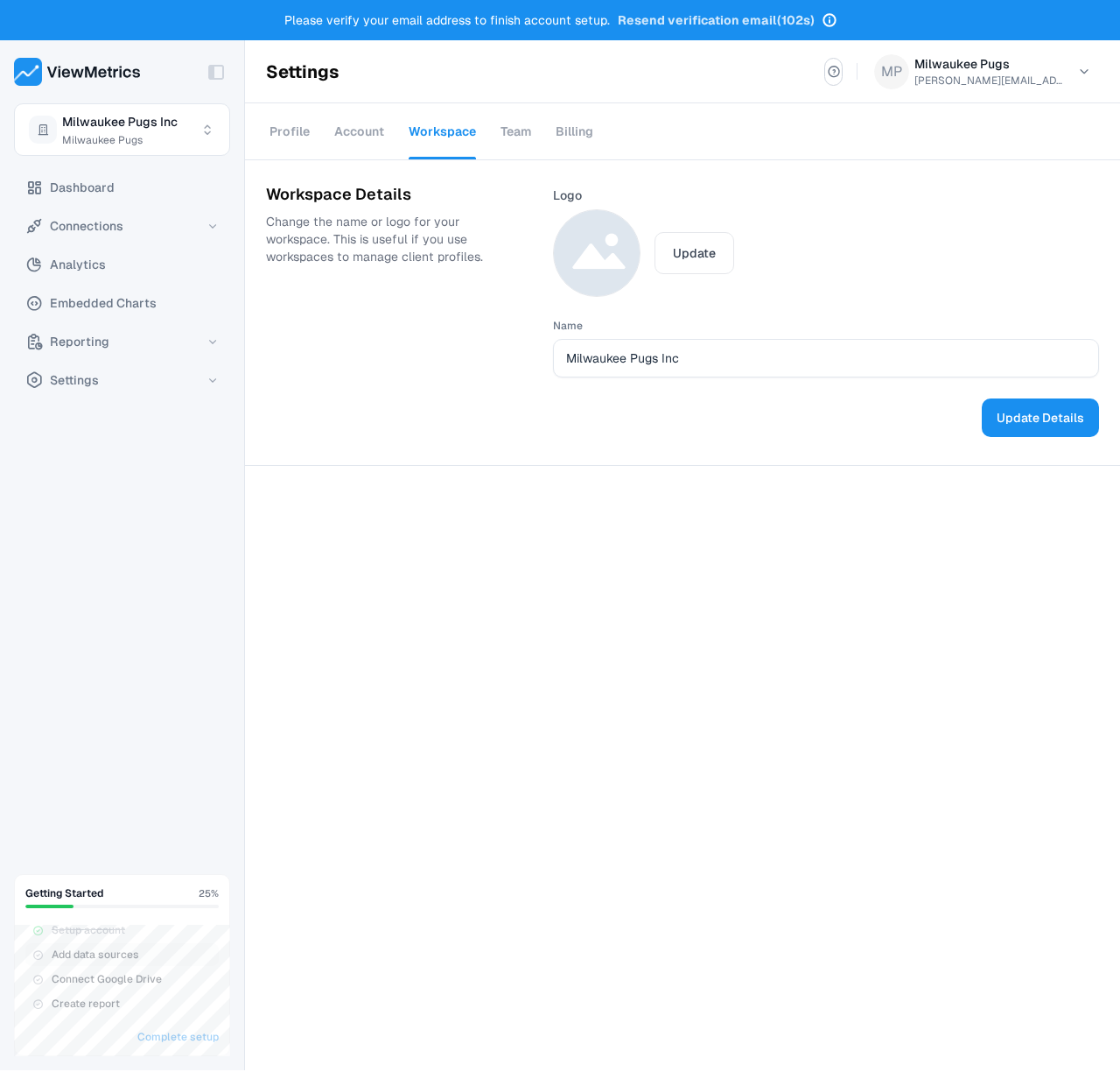
click at [115, 531] on div "Dashboard Connections Analytics Embedded Charts Reporting Settings" at bounding box center [122, 515] width 244 height 690
click at [110, 409] on div "Dashboard Connections Analytics Embedded Charts Reporting Settings" at bounding box center [122, 515] width 244 height 690
click at [113, 394] on button "Settings" at bounding box center [122, 379] width 216 height 35
click at [117, 720] on div "Dashboard Connections Analytics Embedded Charts Reporting Settings Profile Acco…" at bounding box center [122, 515] width 244 height 690
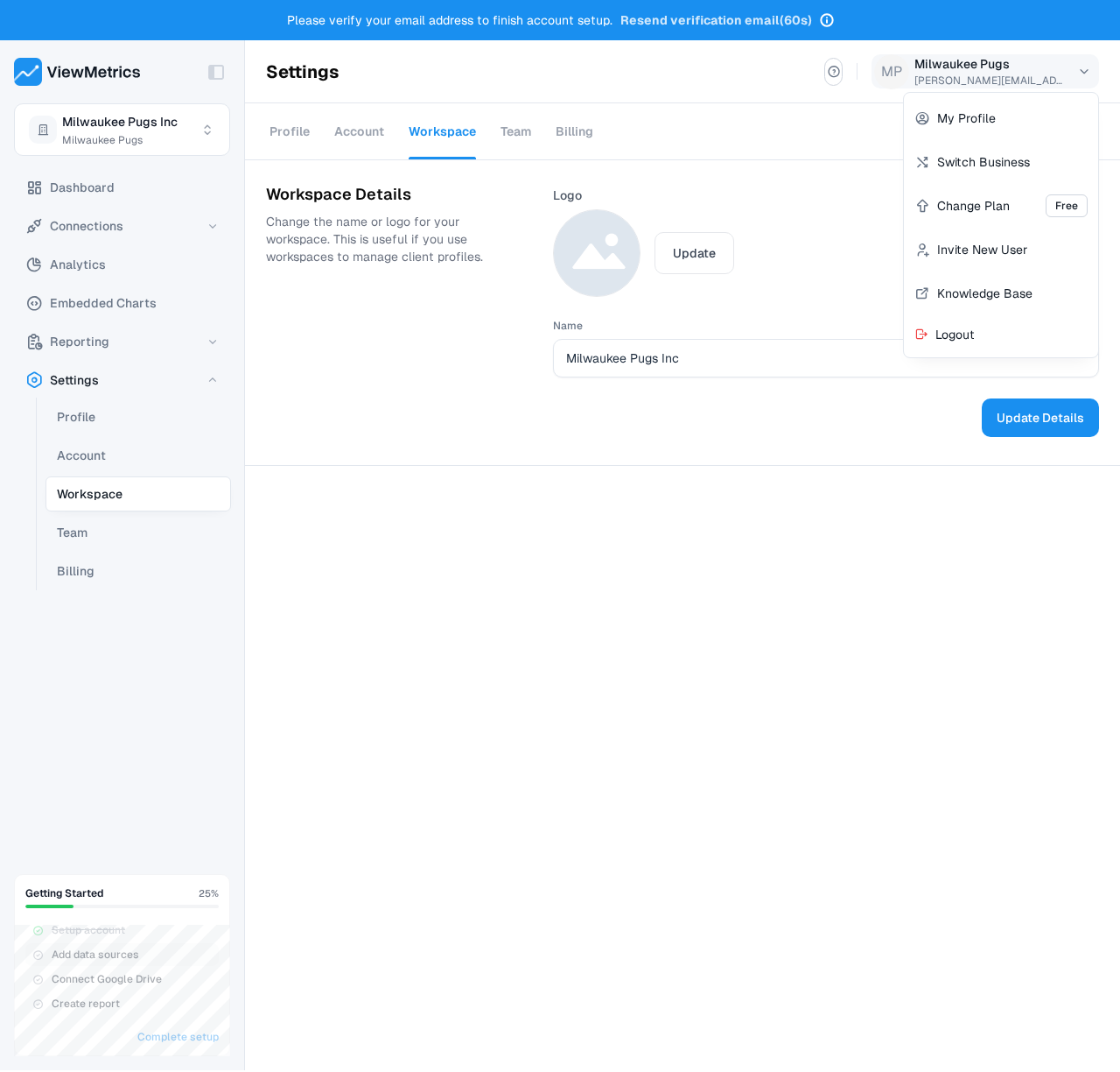
click at [1020, 68] on html "Please verify your email address to finish account setup. Resend verification e…" at bounding box center [560, 536] width 1120 height 1072
click at [942, 330] on span "Logout" at bounding box center [956, 334] width 39 height 13
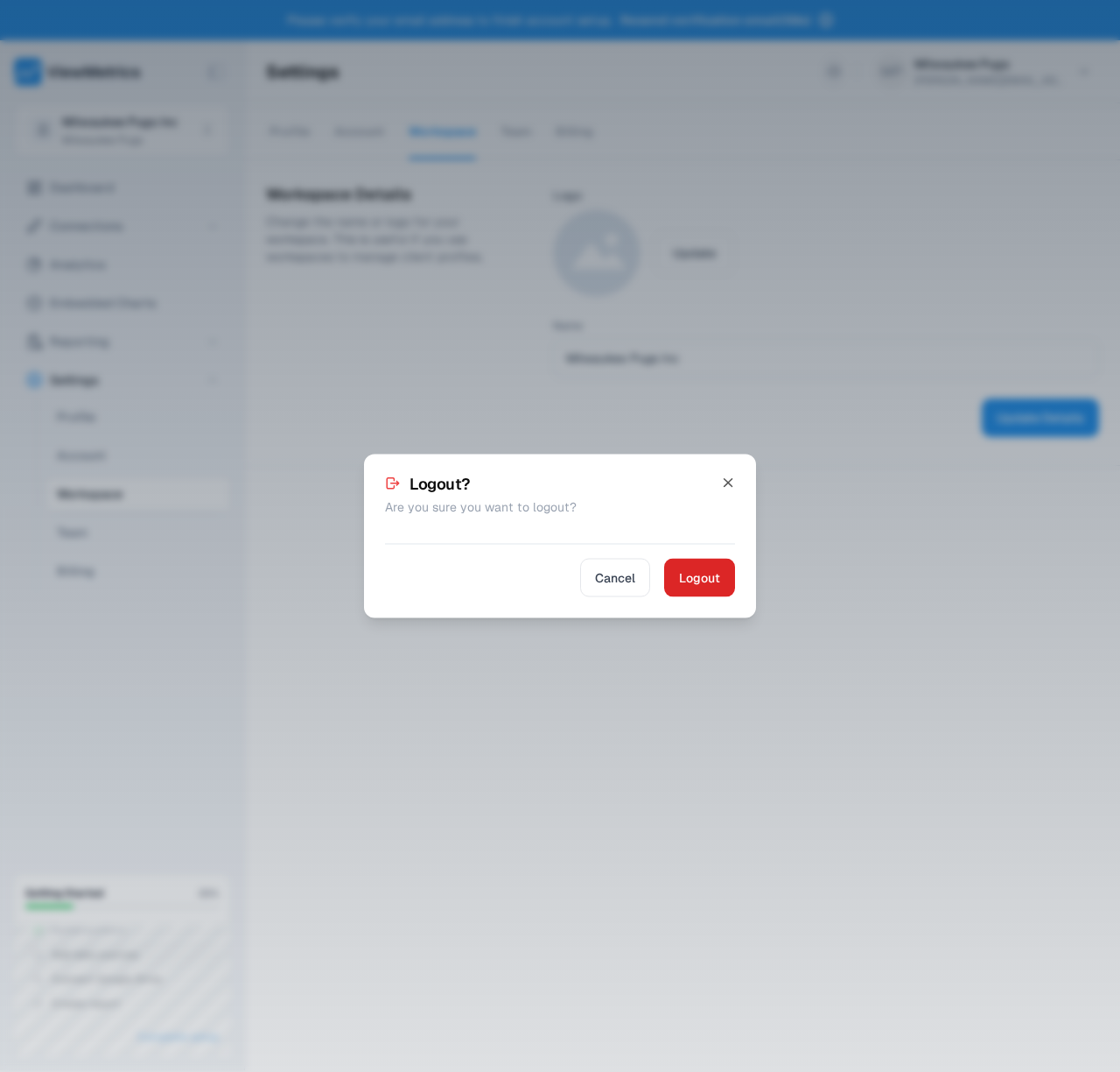
click at [680, 584] on span "Logout" at bounding box center [700, 578] width 41 height 21
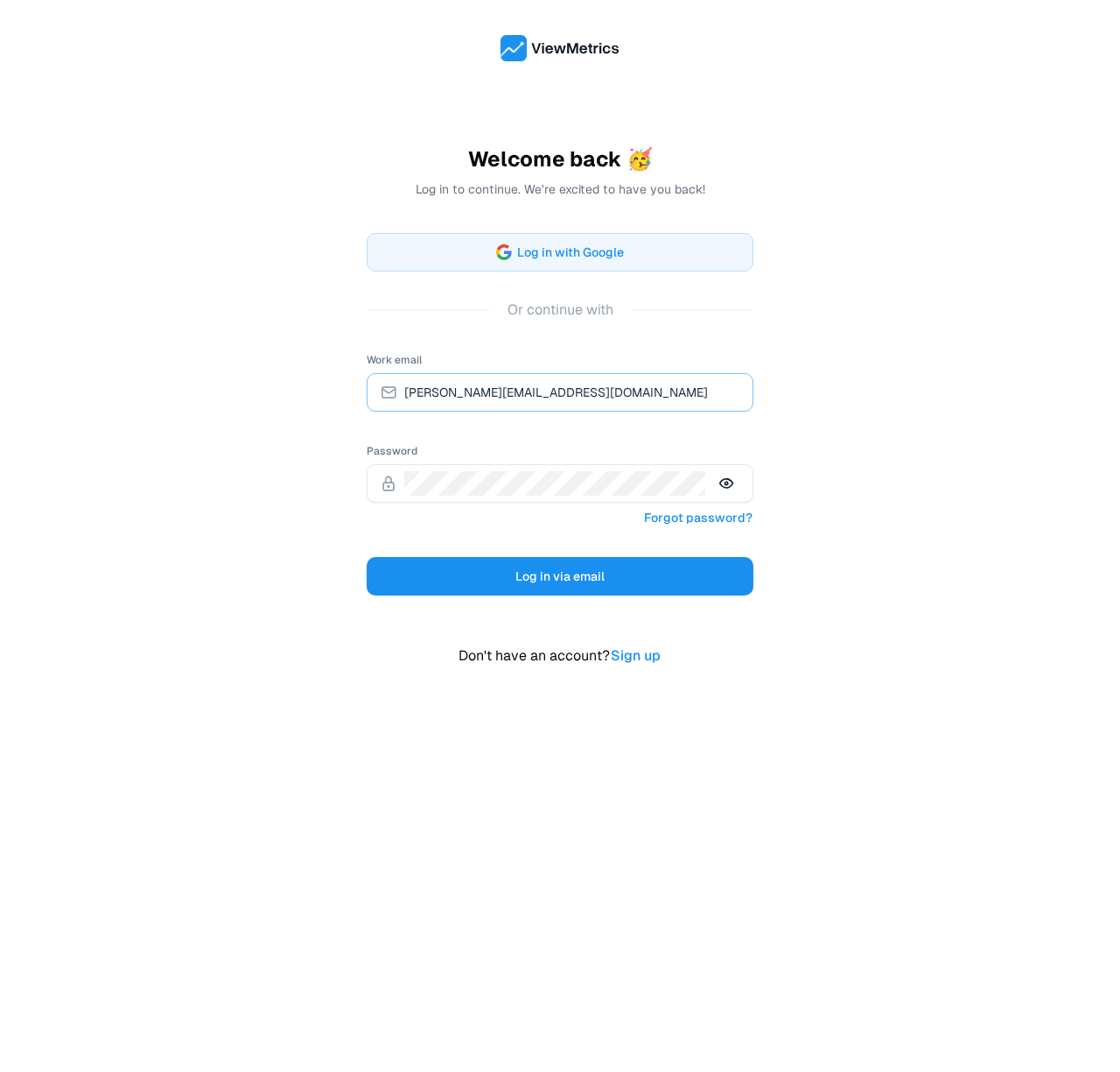
click at [571, 394] on input "[PERSON_NAME][EMAIL_ADDRESS][DOMAIN_NAME]" at bounding box center [572, 392] width 336 height 24
click at [796, 918] on div "Welcome back 🥳 Log in to continue. We're excited to have you back! Log in with …" at bounding box center [560, 536] width 1120 height 1072
